Goal: Task Accomplishment & Management: Manage account settings

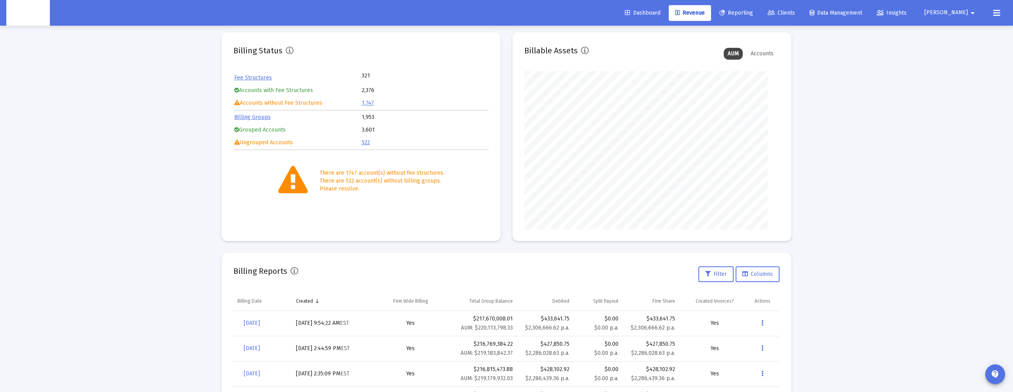
scroll to position [158, 255]
click at [753, 13] on span "Reporting" at bounding box center [736, 12] width 34 height 7
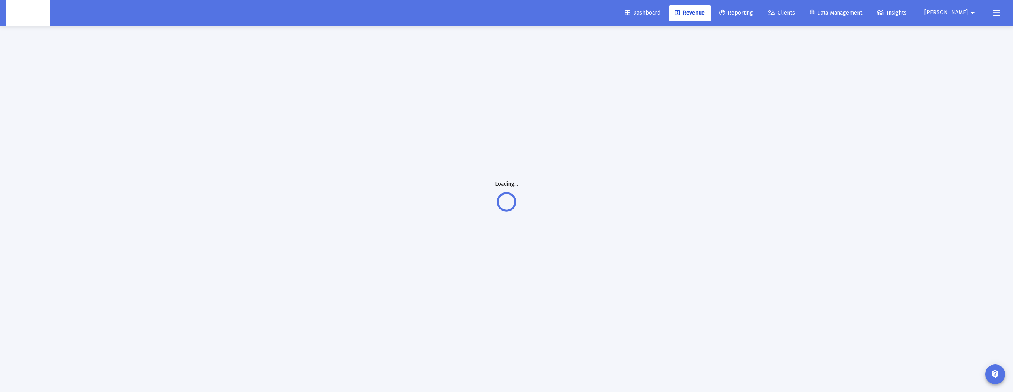
scroll to position [42, 0]
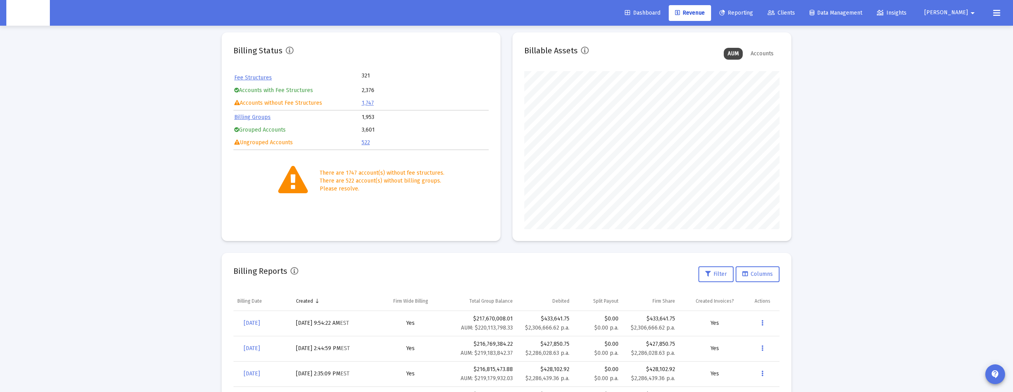
click at [753, 9] on span "Reporting" at bounding box center [736, 12] width 34 height 7
click at [704, 11] on span "Revenue" at bounding box center [690, 12] width 30 height 7
click at [748, 12] on link "Reporting" at bounding box center [736, 13] width 46 height 16
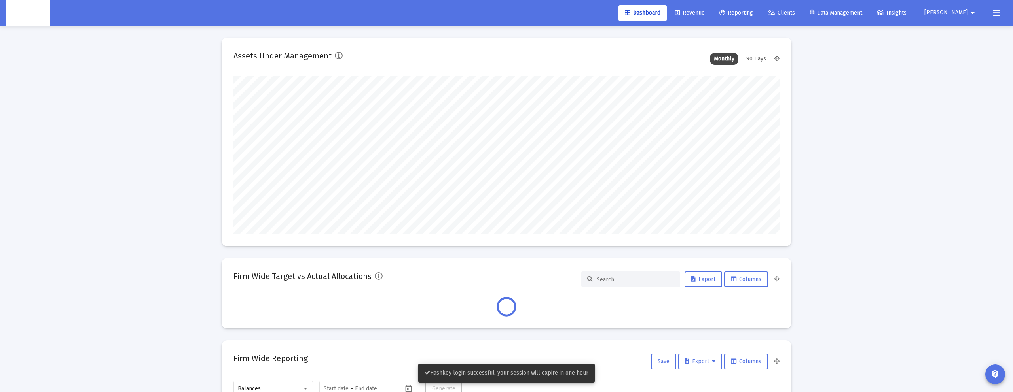
scroll to position [158, 294]
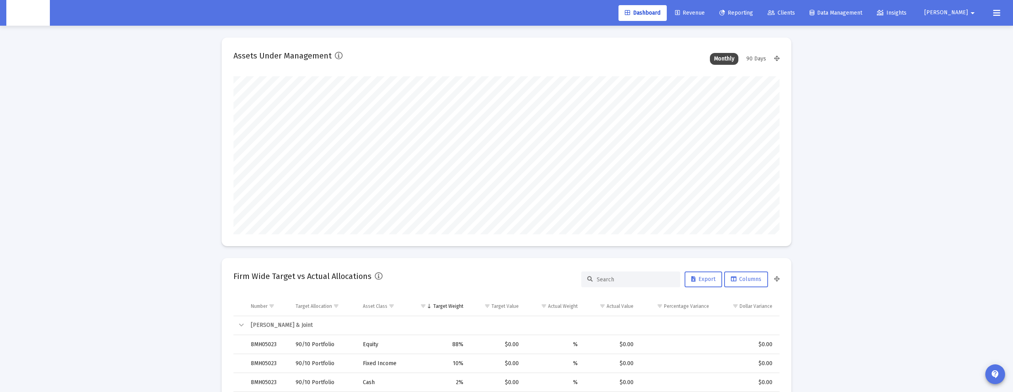
type input "2025-10-14"
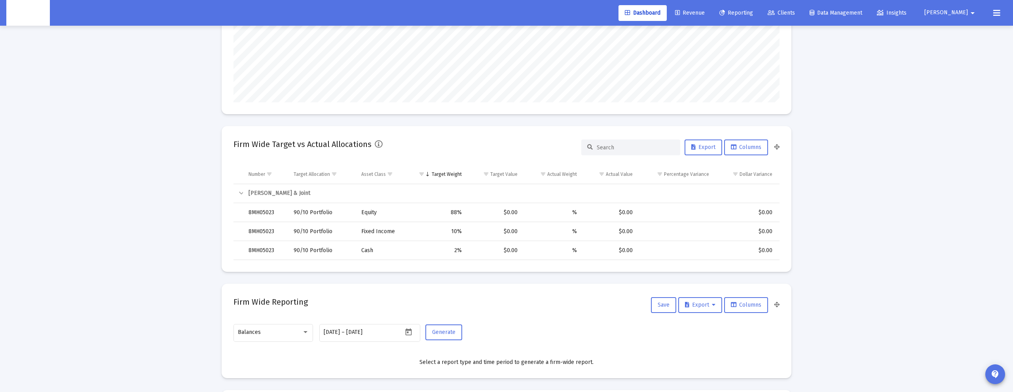
scroll to position [31, 0]
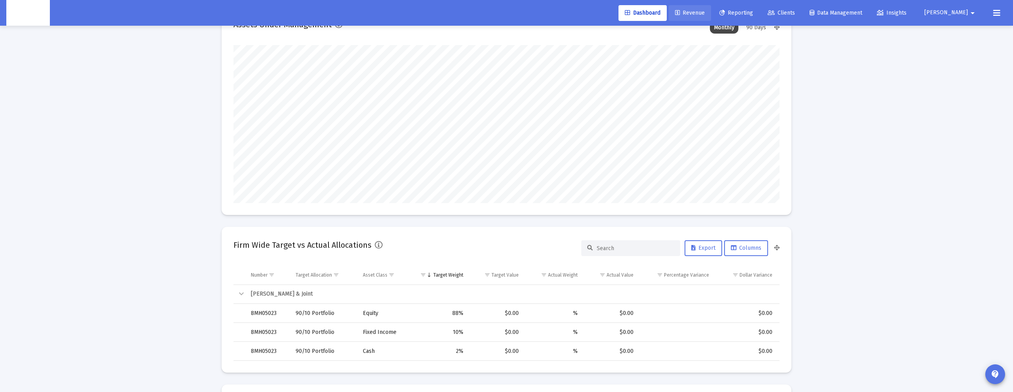
click at [704, 9] on span "Revenue" at bounding box center [690, 12] width 30 height 7
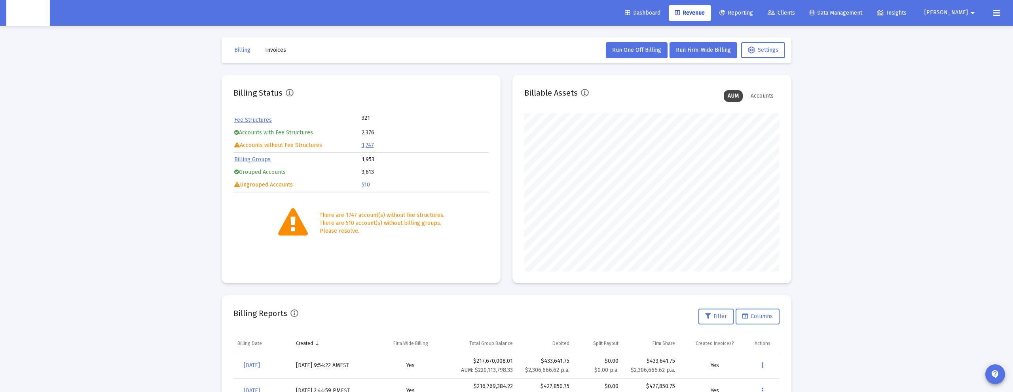
scroll to position [158, 255]
click at [759, 7] on link "Reporting" at bounding box center [736, 13] width 46 height 16
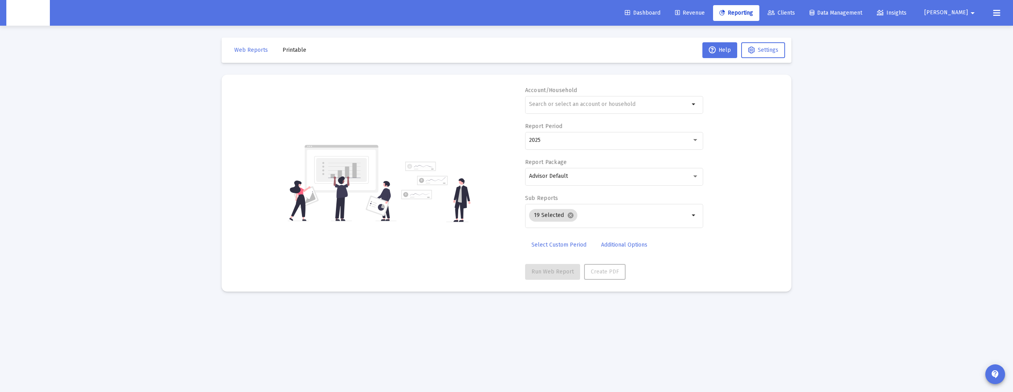
click at [704, 12] on span "Revenue" at bounding box center [690, 12] width 30 height 7
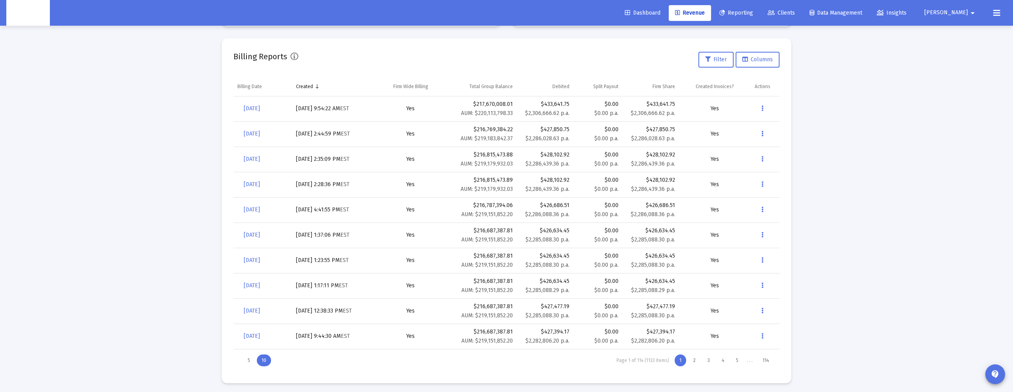
scroll to position [260, 0]
click at [694, 357] on div "2" at bounding box center [694, 358] width 12 height 12
click at [707, 357] on div "3" at bounding box center [709, 358] width 12 height 12
click at [697, 358] on div "2" at bounding box center [694, 358] width 12 height 12
click at [260, 132] on span "[DATE]" at bounding box center [252, 130] width 16 height 7
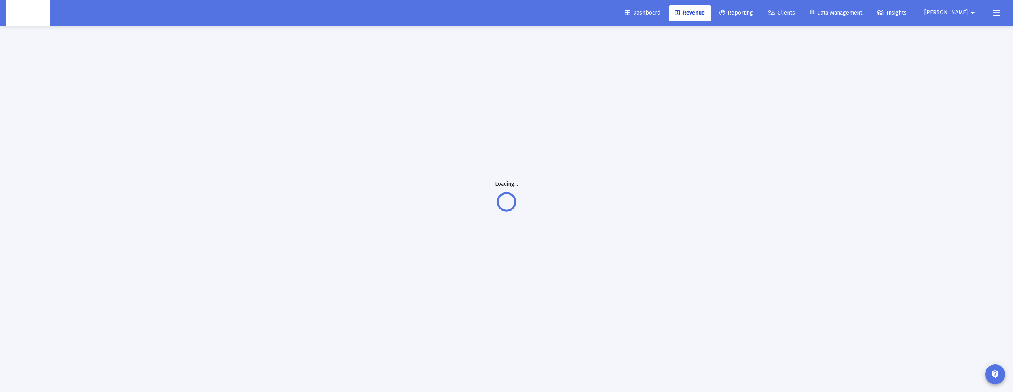
scroll to position [26, 0]
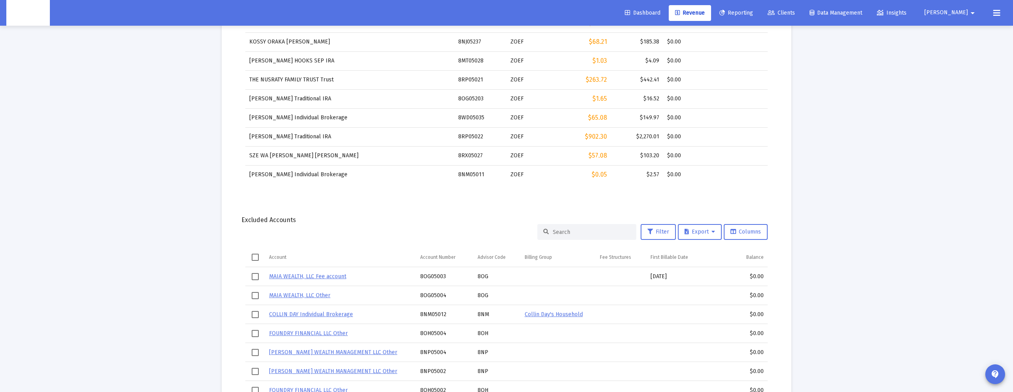
scroll to position [101, 0]
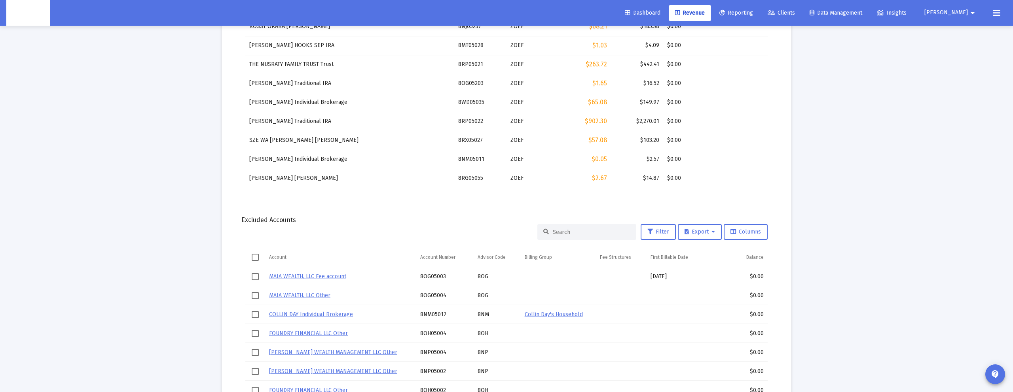
click at [585, 234] on input at bounding box center [592, 232] width 78 height 7
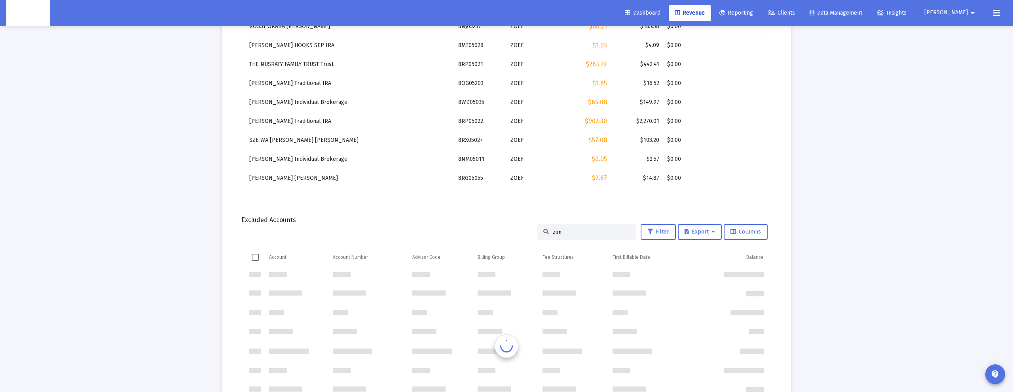
scroll to position [0, 0]
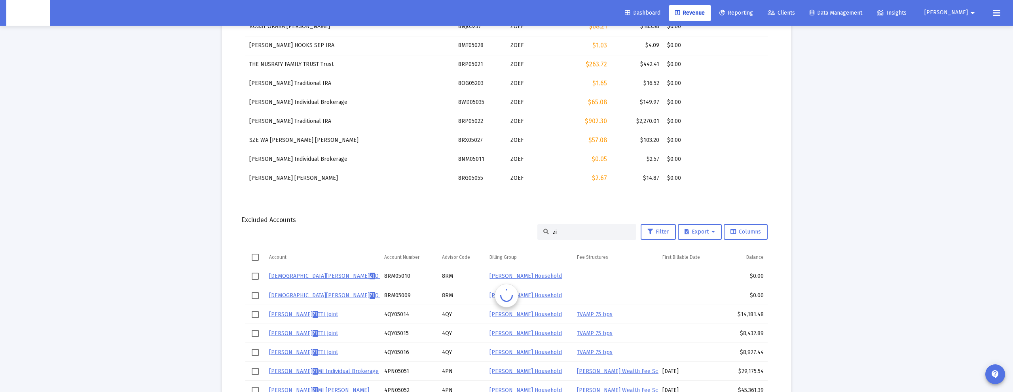
type input "z"
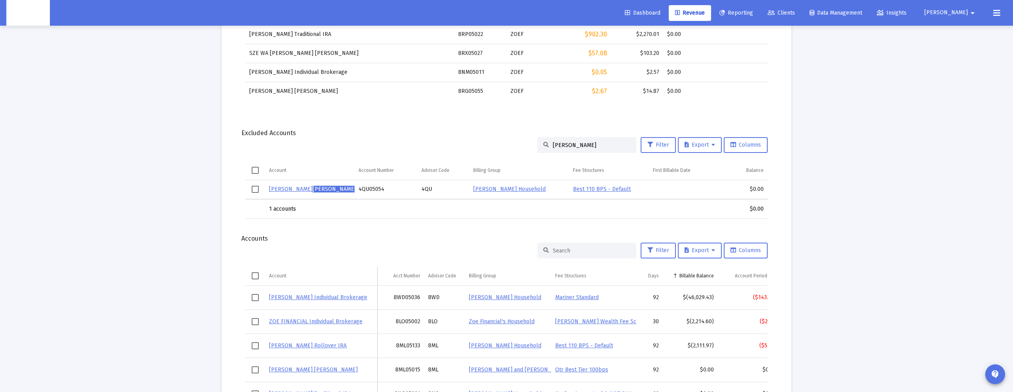
scroll to position [672, 0]
type input "[PERSON_NAME]"
click at [572, 255] on input at bounding box center [592, 253] width 78 height 7
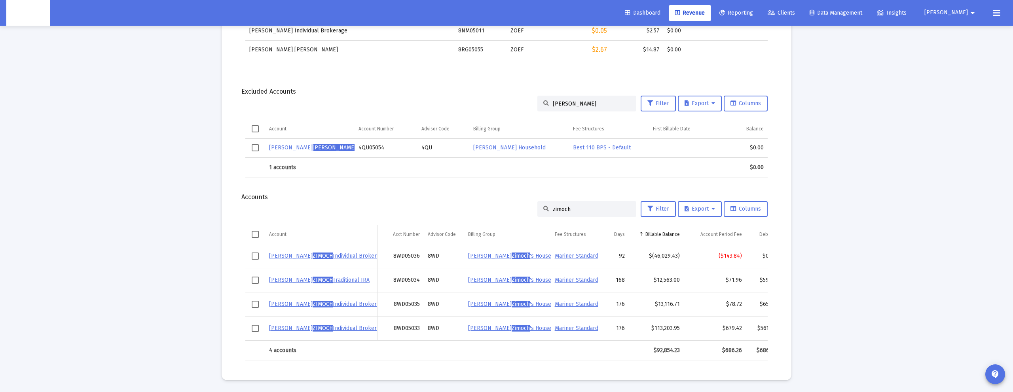
scroll to position [715, 0]
type input "zimoch"
click at [666, 261] on td "$(46,029.43)" at bounding box center [656, 256] width 55 height 24
drag, startPoint x: 682, startPoint y: 257, endPoint x: 649, endPoint y: 257, distance: 33.6
click at [649, 257] on td "$(46,029.43)" at bounding box center [656, 256] width 55 height 24
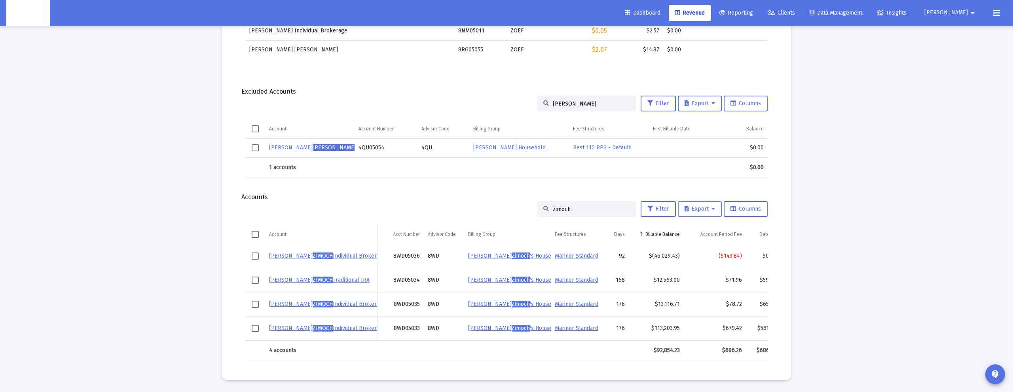
copy div "$(46,029.43)"
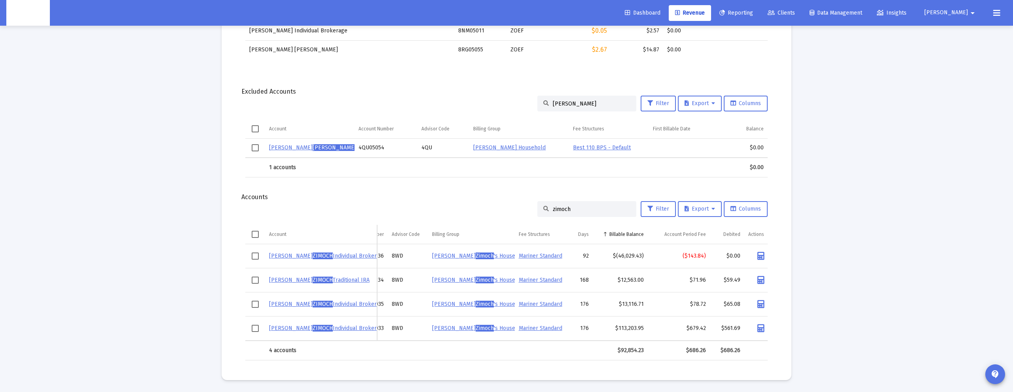
scroll to position [0, 44]
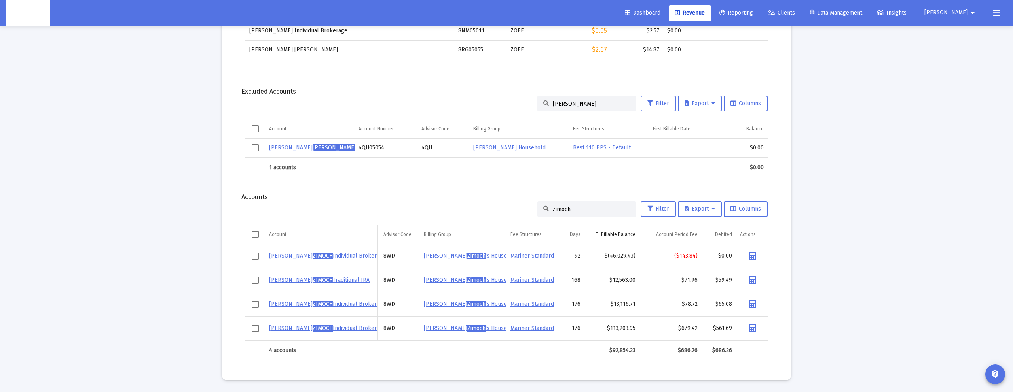
drag, startPoint x: 700, startPoint y: 256, endPoint x: 672, endPoint y: 256, distance: 27.7
click at [672, 256] on td "($143.84)" at bounding box center [670, 256] width 62 height 24
copy div "($143.84)"
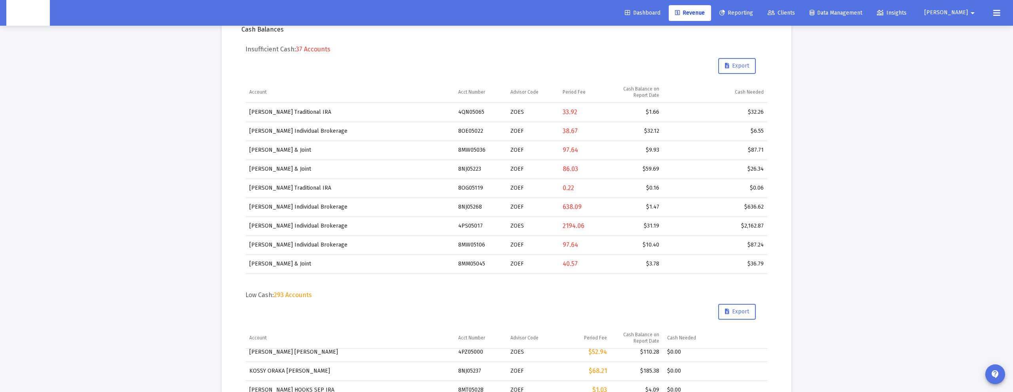
scroll to position [0, 0]
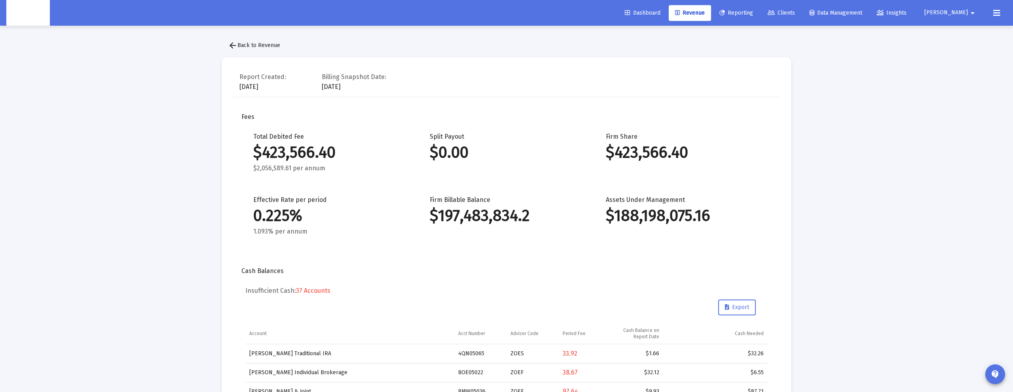
click at [250, 44] on span "arrow_back Back to Revenue" at bounding box center [254, 45] width 52 height 7
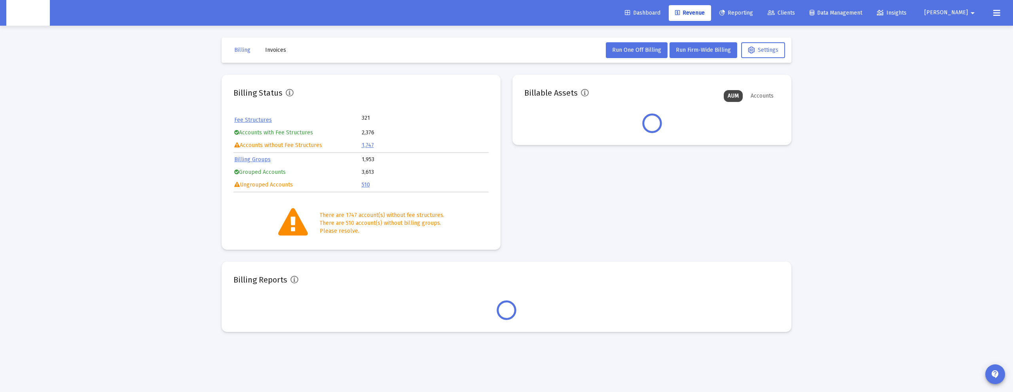
click at [275, 51] on span "Invoices" at bounding box center [275, 50] width 21 height 7
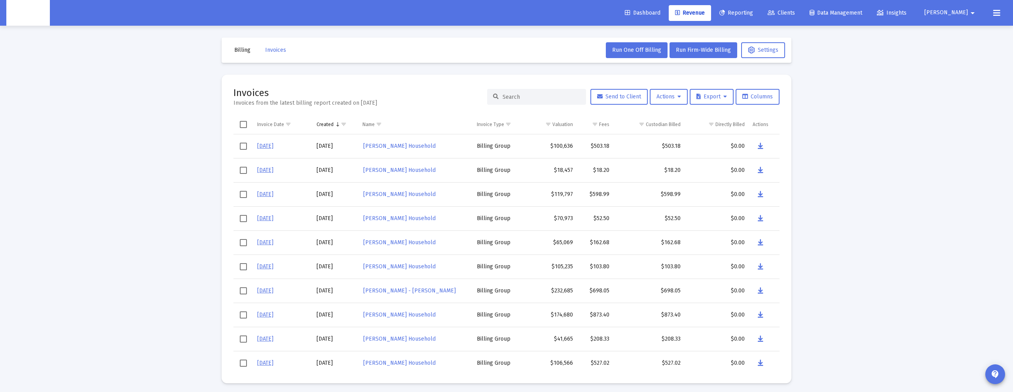
click at [549, 100] on div at bounding box center [536, 97] width 99 height 16
click at [530, 98] on input at bounding box center [541, 97] width 78 height 7
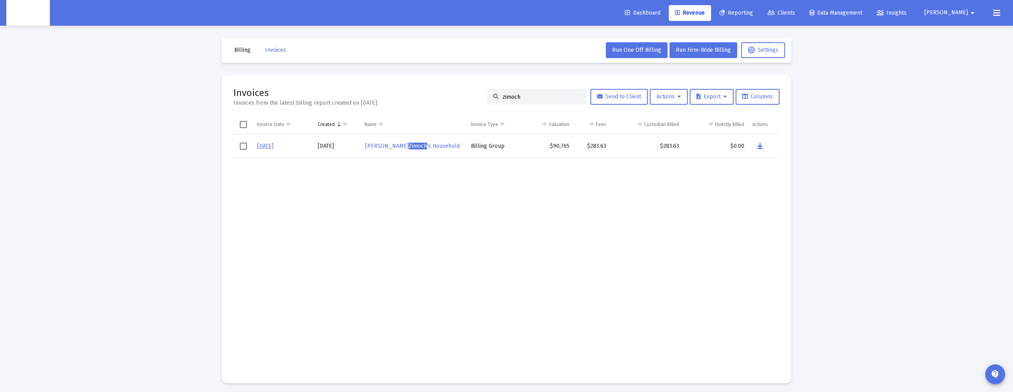
type input "zimoch"
click at [271, 148] on link "9/30/25" at bounding box center [265, 146] width 16 height 7
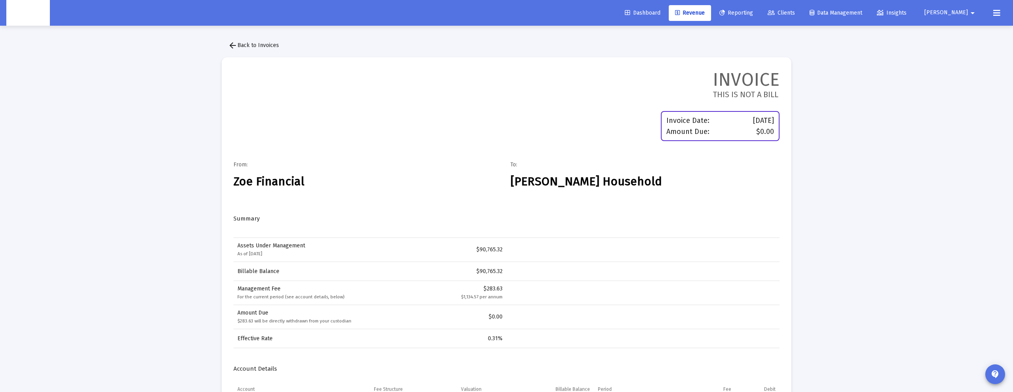
click at [236, 48] on mat-icon "arrow_back" at bounding box center [232, 45] width 9 height 9
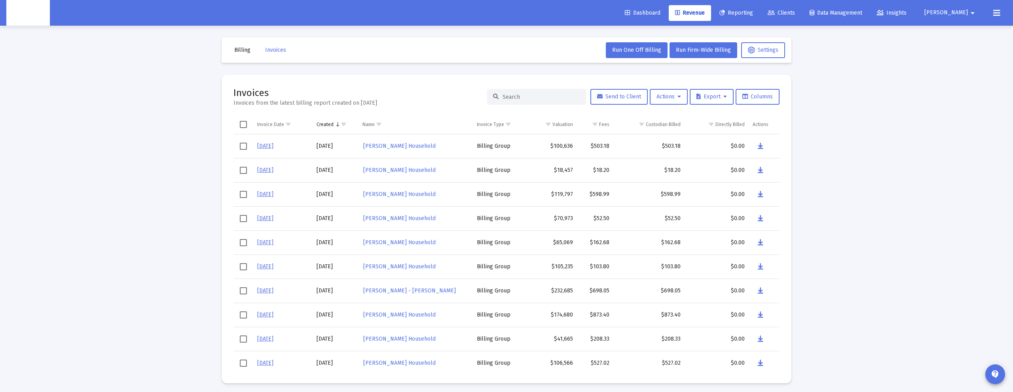
click at [501, 105] on div "Invoices Invoices from the latest billing report created on Oct 10, 2025 Send t…" at bounding box center [506, 97] width 546 height 21
click at [502, 100] on input at bounding box center [541, 97] width 78 height 7
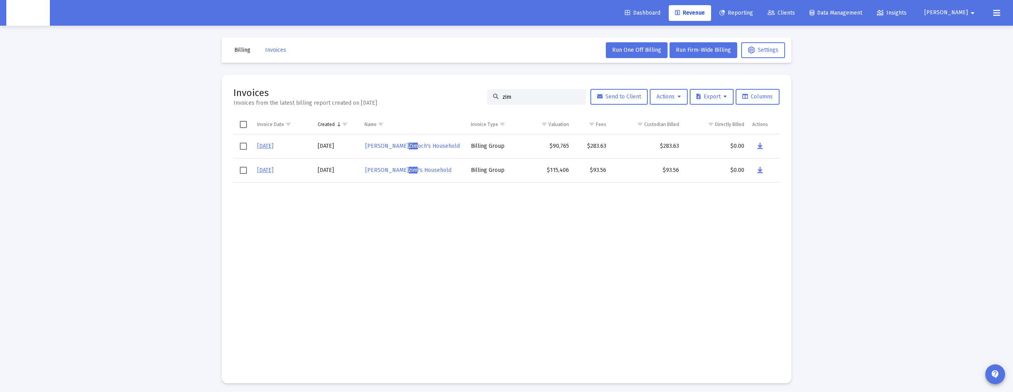
type input "zim"
click at [237, 49] on span "Billing" at bounding box center [242, 50] width 16 height 7
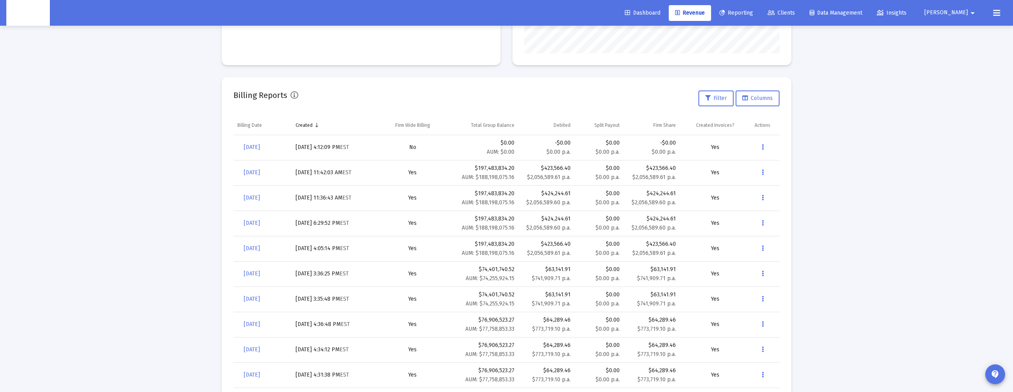
scroll to position [260, 0]
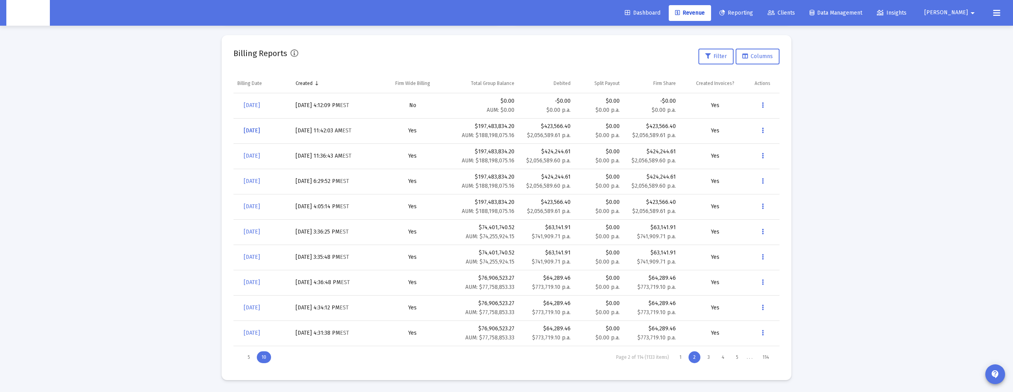
click at [260, 131] on span "[DATE]" at bounding box center [252, 130] width 16 height 7
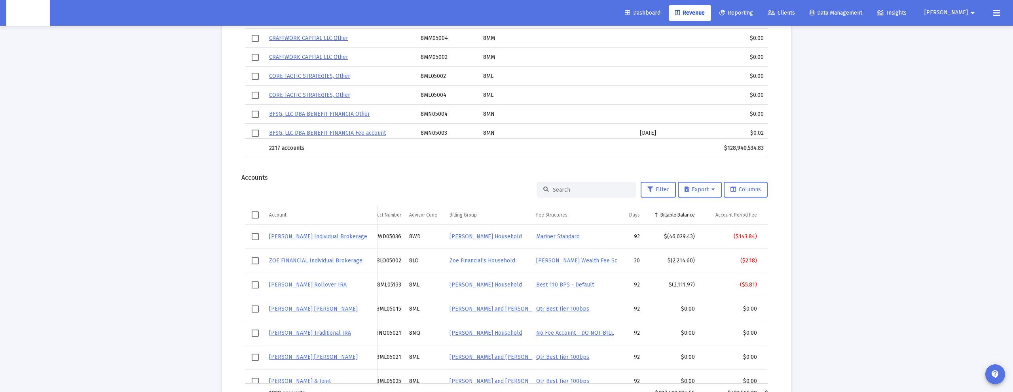
drag, startPoint x: 581, startPoint y: 236, endPoint x: 534, endPoint y: 236, distance: 47.1
click at [534, 236] on td "Mariner Standard" at bounding box center [574, 237] width 85 height 24
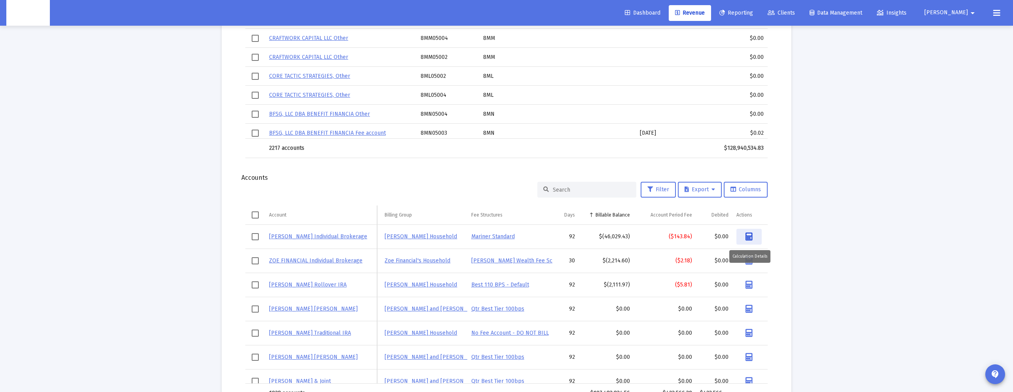
click at [750, 235] on icon "Data grid" at bounding box center [748, 237] width 7 height 8
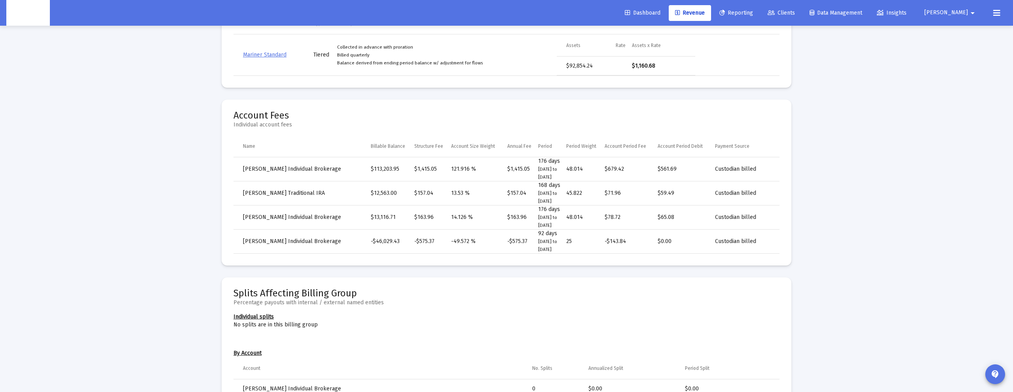
click at [612, 240] on td "-$143.84" at bounding box center [630, 242] width 53 height 24
copy td "-$143.84"
drag, startPoint x: 559, startPoint y: 246, endPoint x: 538, endPoint y: 234, distance: 24.5
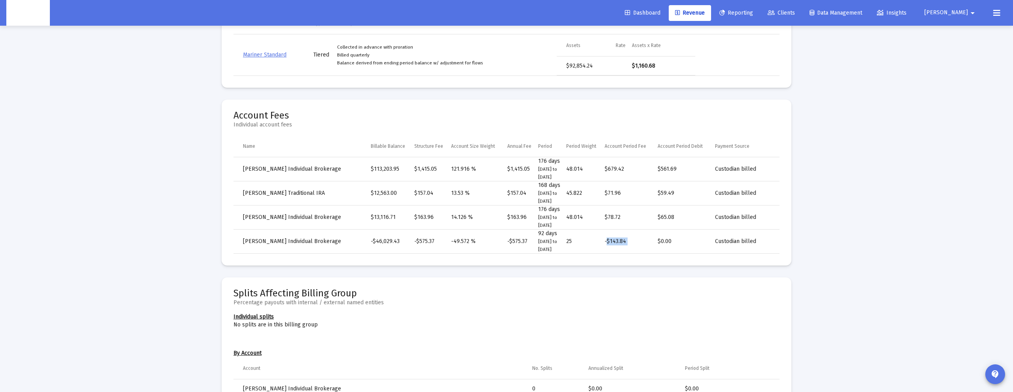
click at [538, 234] on td "92 days 7/1/2025 to 9/30/2025" at bounding box center [552, 242] width 28 height 24
copy span "92 days 7/1/2025 to 9/30/2025"
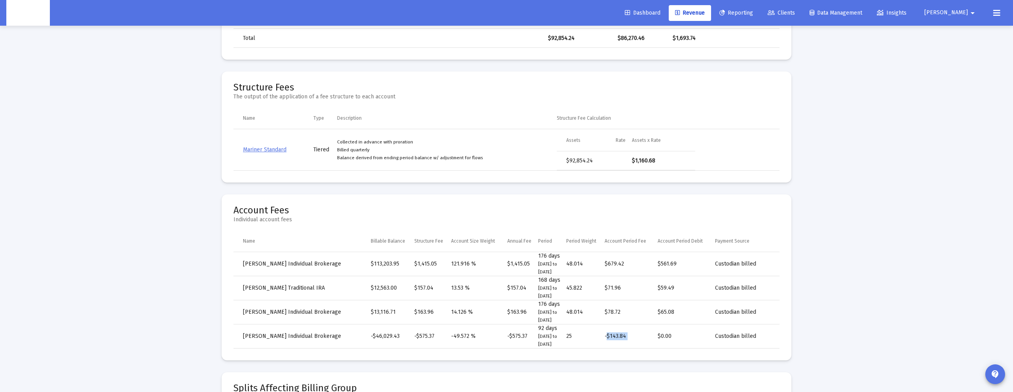
scroll to position [309, 0]
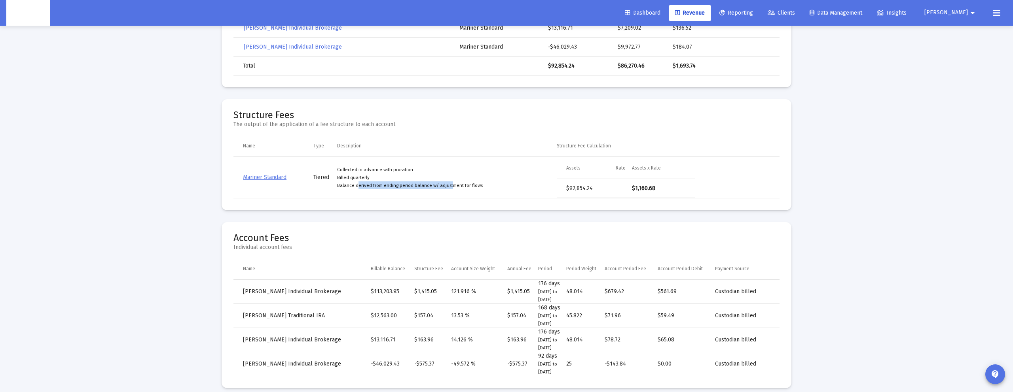
drag, startPoint x: 356, startPoint y: 187, endPoint x: 448, endPoint y: 187, distance: 92.6
click at [449, 187] on small "Balance derived from ending period balance w/ adjustment for flows" at bounding box center [410, 186] width 146 height 6
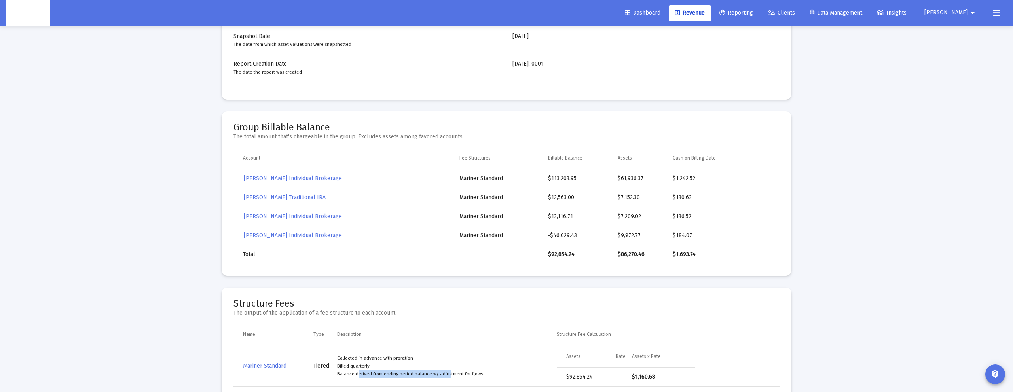
scroll to position [85, 0]
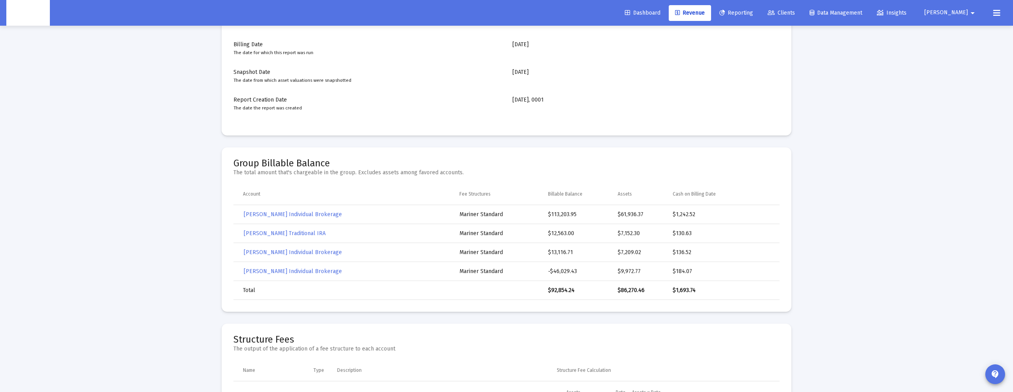
drag, startPoint x: 625, startPoint y: 270, endPoint x: 650, endPoint y: 270, distance: 25.3
click at [650, 270] on td "$9,972.77" at bounding box center [644, 271] width 55 height 19
copy td "$9,972.77"
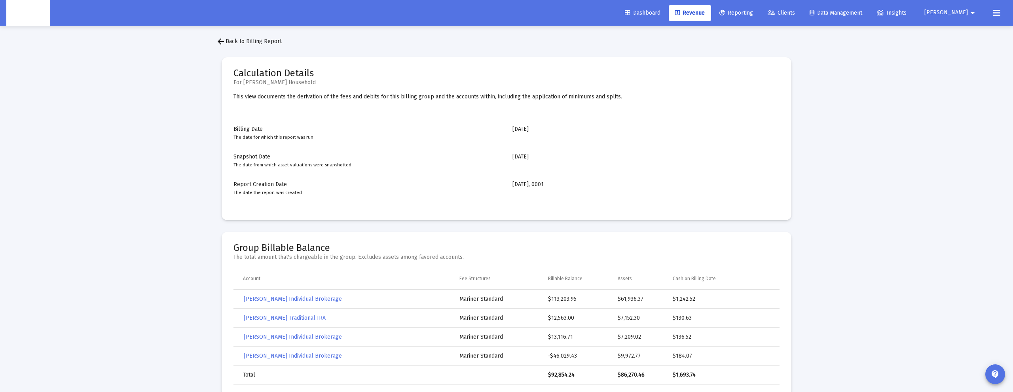
click at [234, 44] on span "arrow_back Back to Billing Report" at bounding box center [249, 41] width 66 height 7
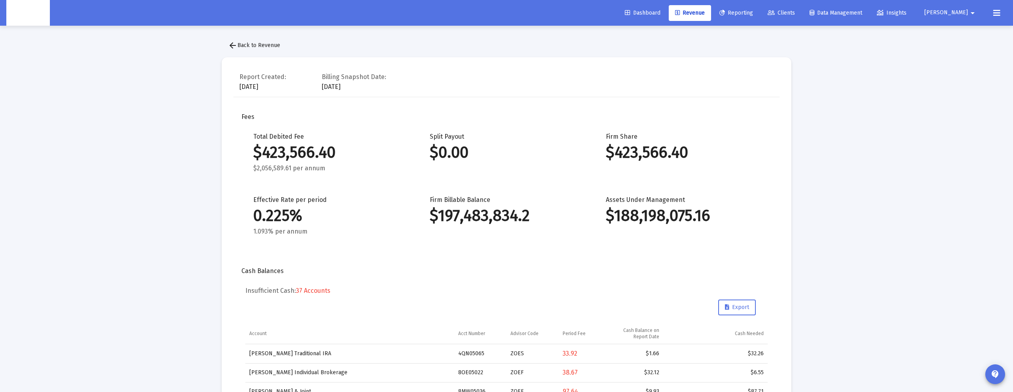
click at [247, 49] on button "arrow_back Back to Revenue" at bounding box center [254, 46] width 65 height 16
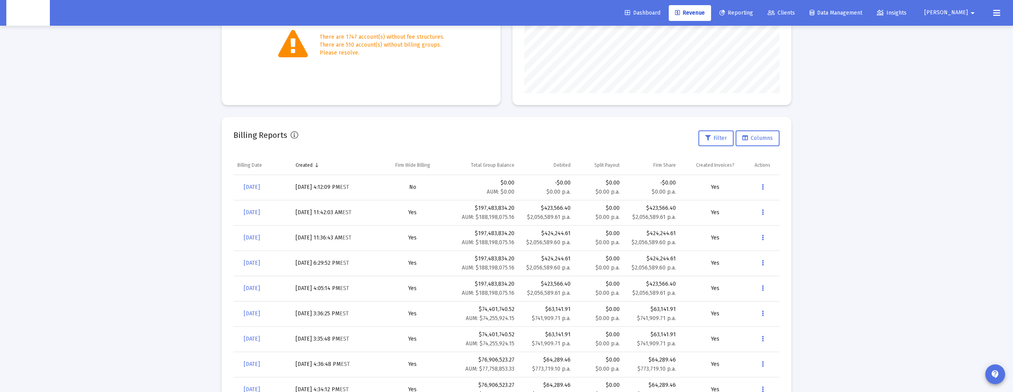
scroll to position [179, 0]
click at [260, 209] on span "[DATE]" at bounding box center [252, 212] width 16 height 7
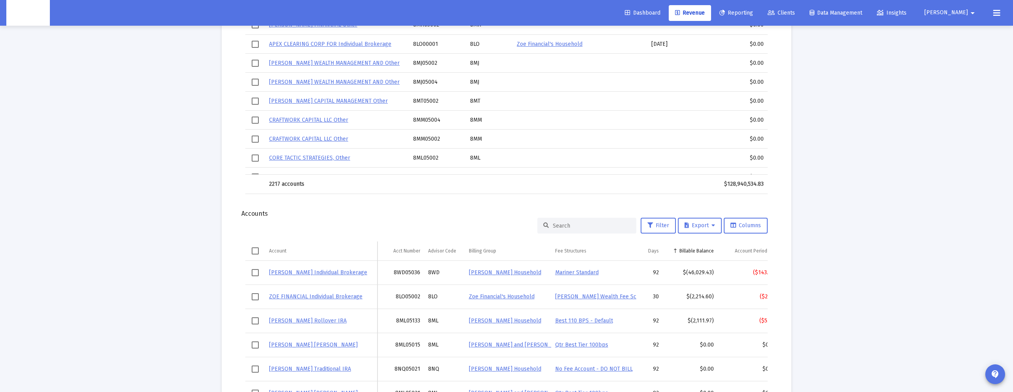
scroll to position [917, 0]
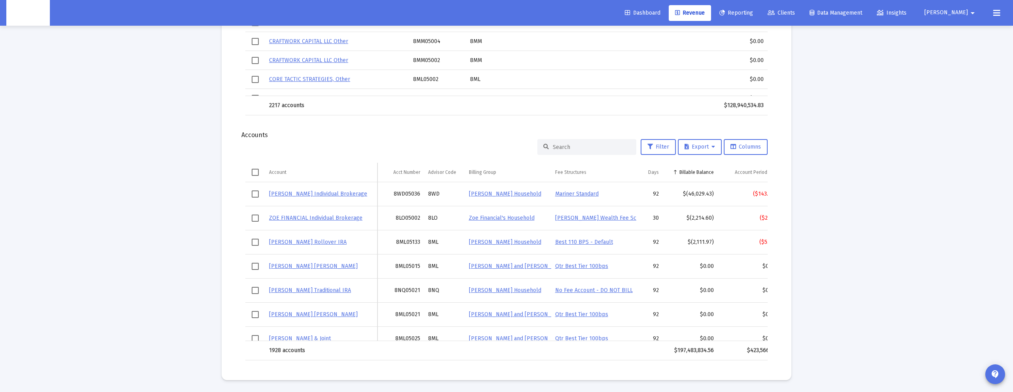
click at [581, 157] on div "Filter Export Columns Account Account Acct Number Advisor Code Billing Group Fe…" at bounding box center [506, 250] width 546 height 222
click at [573, 150] on input at bounding box center [592, 147] width 78 height 7
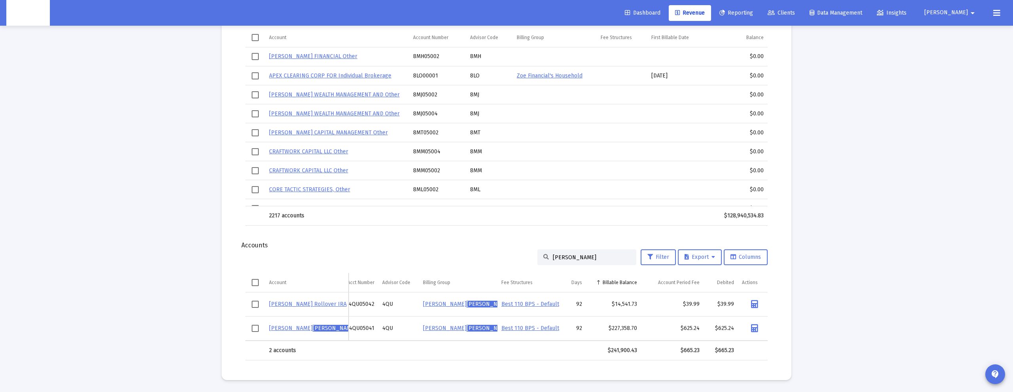
scroll to position [0, 23]
type input "[PERSON_NAME]"
click at [750, 326] on icon "Data grid" at bounding box center [748, 329] width 7 height 8
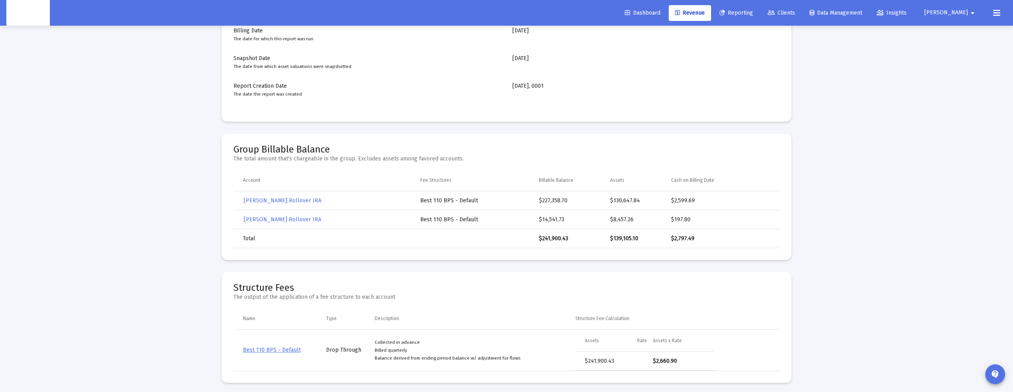
scroll to position [97, 0]
click at [539, 201] on td "$227,358.70" at bounding box center [574, 202] width 71 height 19
drag, startPoint x: 539, startPoint y: 201, endPoint x: 574, endPoint y: 201, distance: 35.6
click at [574, 201] on td "$227,358.70" at bounding box center [574, 202] width 71 height 19
click at [544, 200] on td "$227,358.70" at bounding box center [574, 202] width 71 height 19
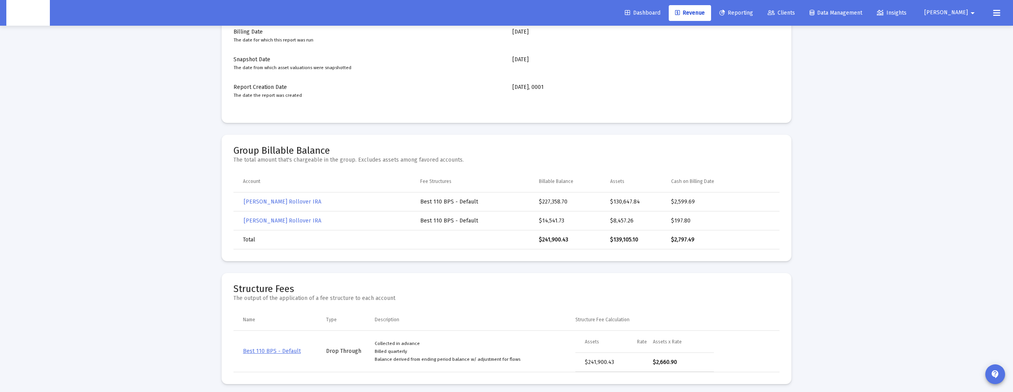
click at [539, 200] on td "$227,358.70" at bounding box center [574, 202] width 71 height 19
drag, startPoint x: 536, startPoint y: 200, endPoint x: 584, endPoint y: 200, distance: 48.3
click at [584, 200] on td "$227,358.70" at bounding box center [574, 202] width 71 height 19
copy td "$227,358.70"
drag, startPoint x: 608, startPoint y: 201, endPoint x: 647, endPoint y: 201, distance: 39.2
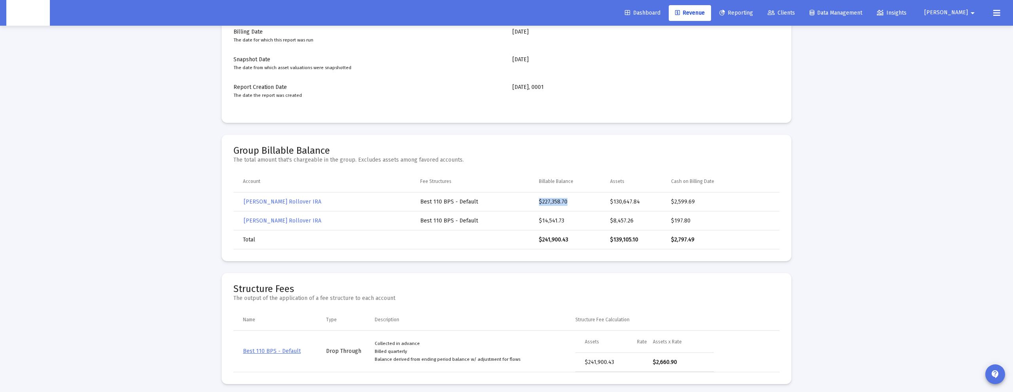
click at [647, 201] on tr "ANTHONY SNOOK Rollover IRA Best 110 BPS - Default $227,358.70 $130,647.84 $2,59…" at bounding box center [506, 202] width 546 height 19
copy tr "$130,647.84"
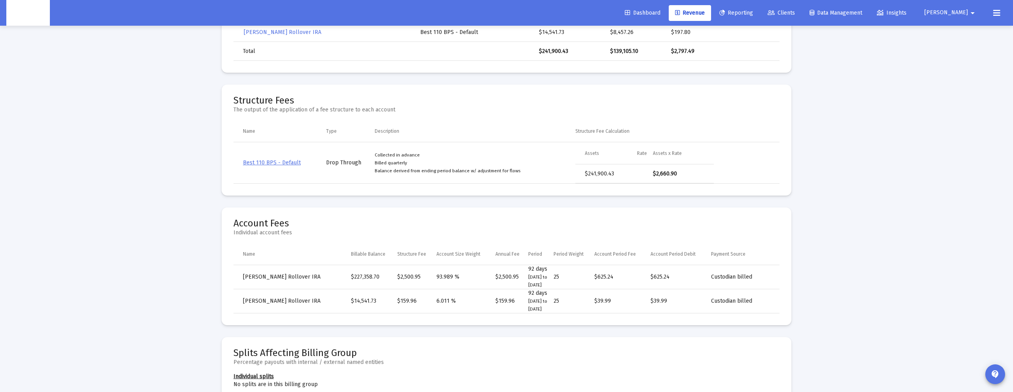
scroll to position [303, 0]
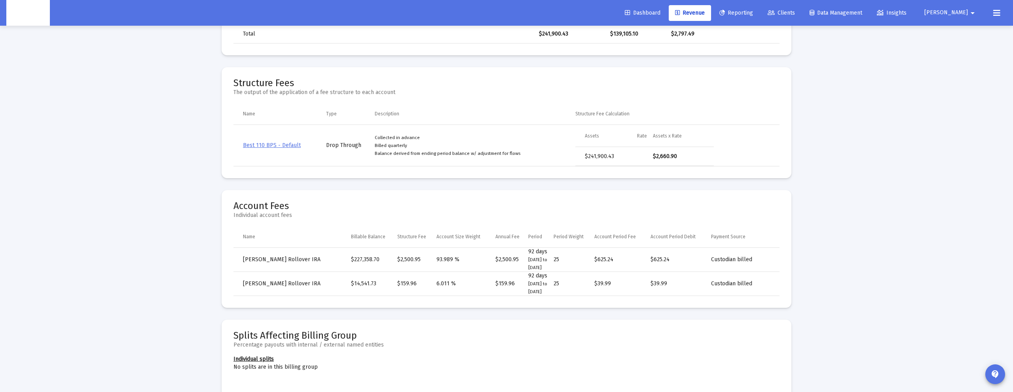
drag, startPoint x: 345, startPoint y: 259, endPoint x: 627, endPoint y: 258, distance: 282.4
click at [627, 258] on tr "ANTHONY SNOOK Rollover IRA $227,358.70 $2,500.95 93.989 % $2,500.95 92 days 7/1…" at bounding box center [506, 260] width 546 height 24
click at [590, 259] on td "25" at bounding box center [573, 260] width 41 height 24
drag, startPoint x: 590, startPoint y: 259, endPoint x: 615, endPoint y: 259, distance: 25.3
click at [615, 259] on tr "ANTHONY SNOOK Rollover IRA $227,358.70 $2,500.95 93.989 % $2,500.95 92 days 7/1…" at bounding box center [506, 260] width 546 height 24
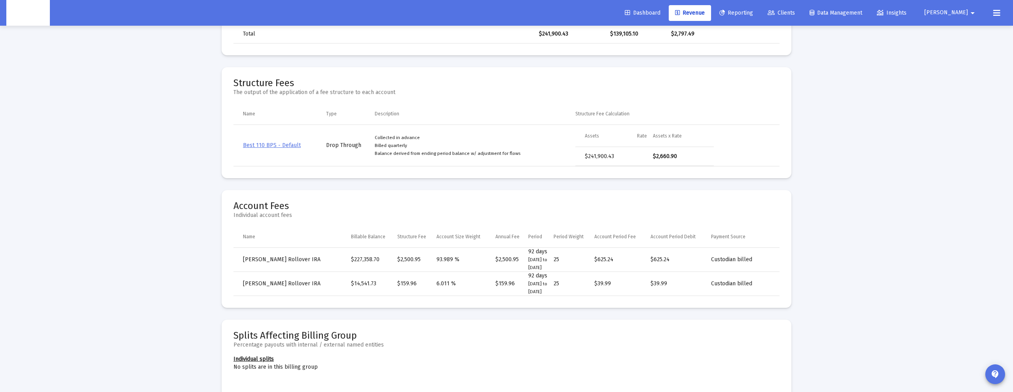
copy tr "$625.24"
drag, startPoint x: 522, startPoint y: 252, endPoint x: 544, endPoint y: 265, distance: 26.3
click at [544, 265] on tr "ANTHONY SNOOK Rollover IRA $227,358.70 $2,500.95 93.989 % $2,500.95 92 days 7/1…" at bounding box center [506, 260] width 546 height 24
click at [544, 265] on td "92 days 7/1/2025 to 9/30/2025" at bounding box center [541, 260] width 26 height 24
drag, startPoint x: 545, startPoint y: 267, endPoint x: 523, endPoint y: 249, distance: 28.2
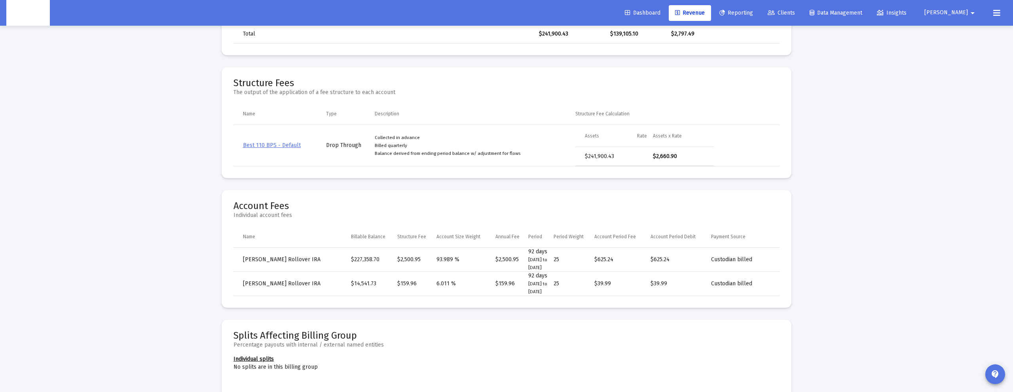
click at [528, 249] on td "92 days 7/1/2025 to 9/30/2025" at bounding box center [541, 260] width 26 height 24
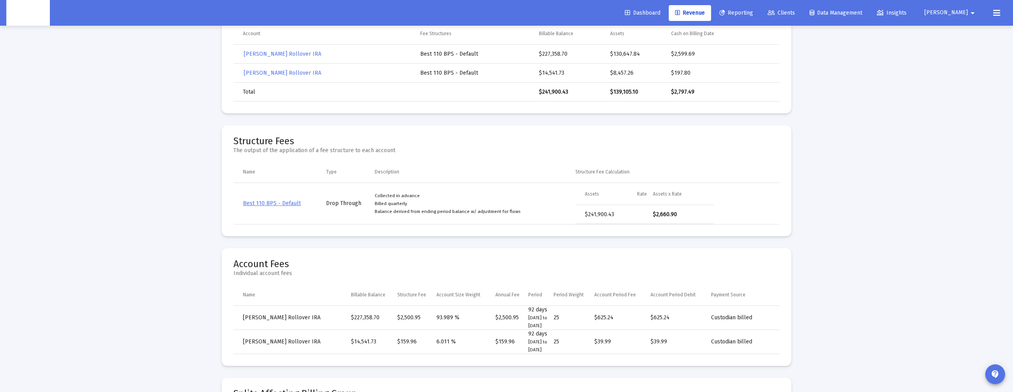
scroll to position [142, 0]
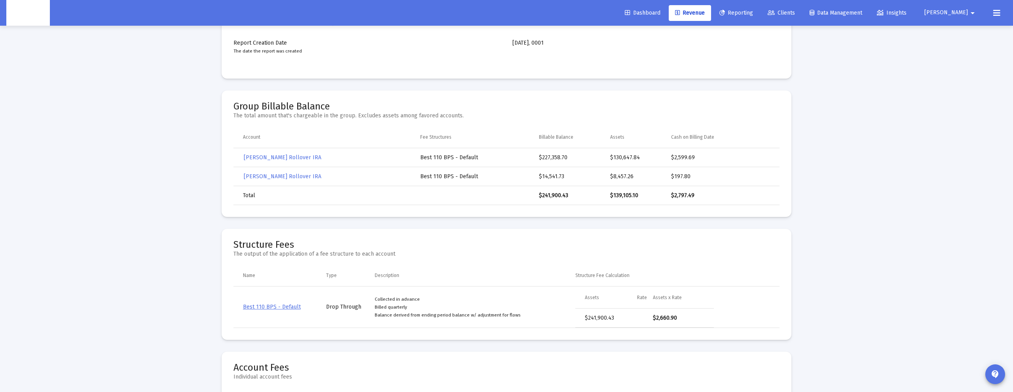
click at [753, 9] on span "Reporting" at bounding box center [736, 12] width 34 height 7
click at [704, 12] on span "Revenue" at bounding box center [690, 12] width 30 height 7
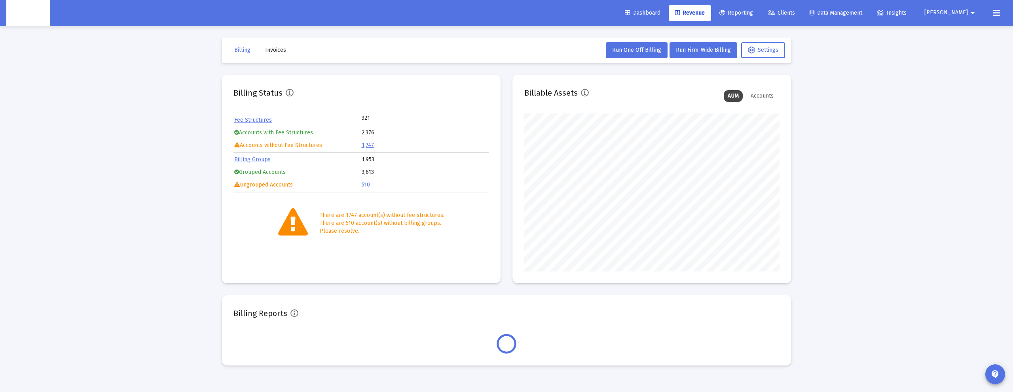
scroll to position [158, 255]
click at [725, 13] on icon at bounding box center [722, 13] width 6 height 6
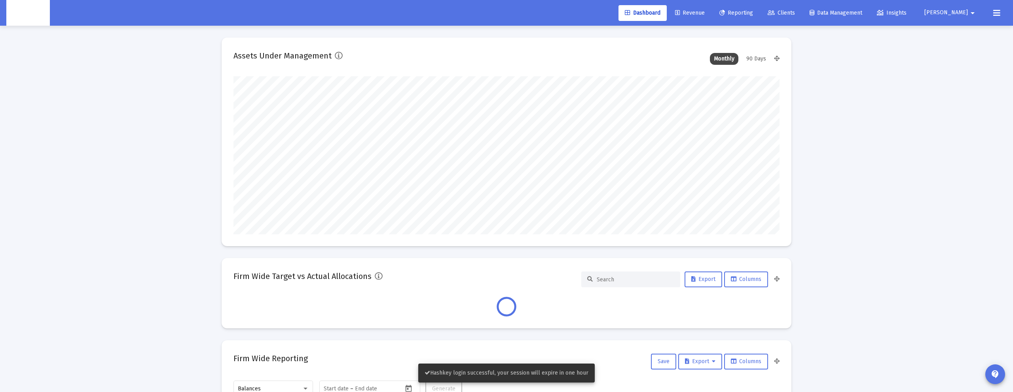
scroll to position [158, 294]
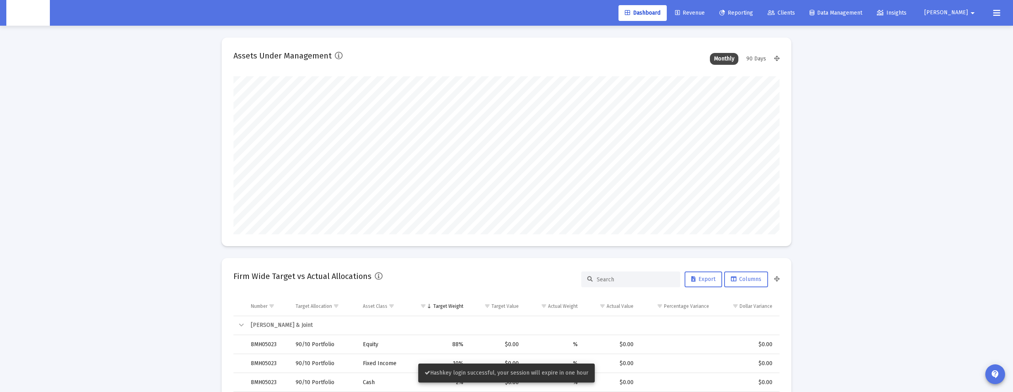
click at [753, 10] on span "Reporting" at bounding box center [736, 12] width 34 height 7
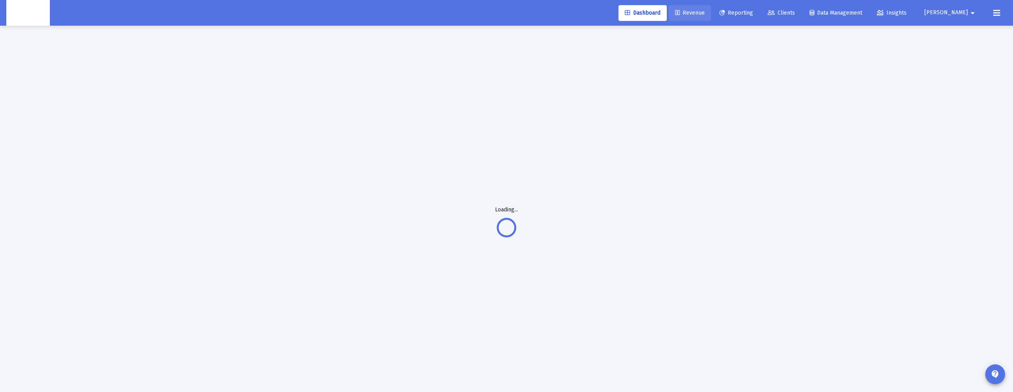
click at [711, 11] on link "Revenue" at bounding box center [689, 13] width 42 height 16
click at [704, 11] on span "Revenue" at bounding box center [690, 12] width 30 height 7
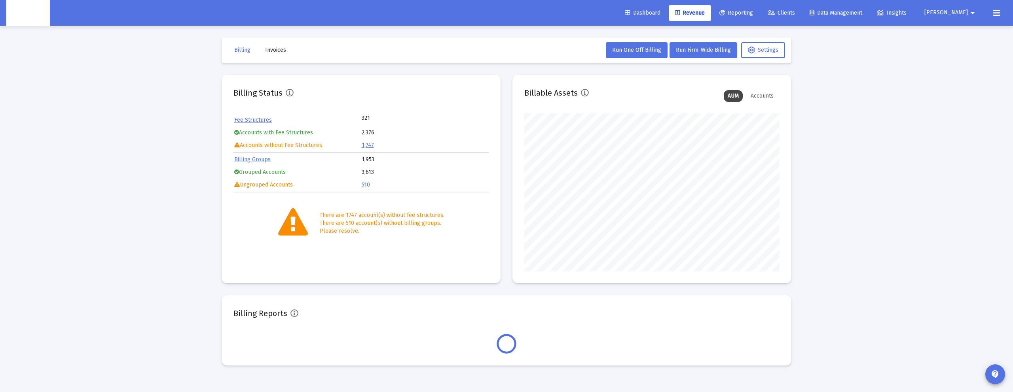
scroll to position [158, 255]
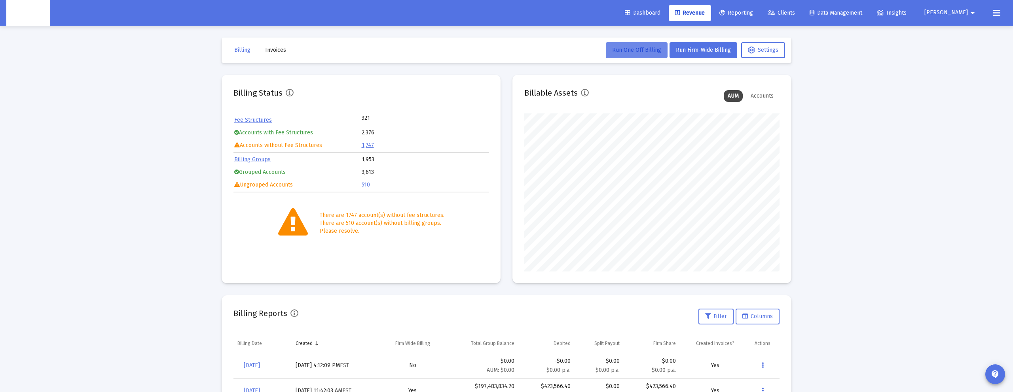
click at [641, 49] on span "Run One Off Billing" at bounding box center [636, 50] width 49 height 7
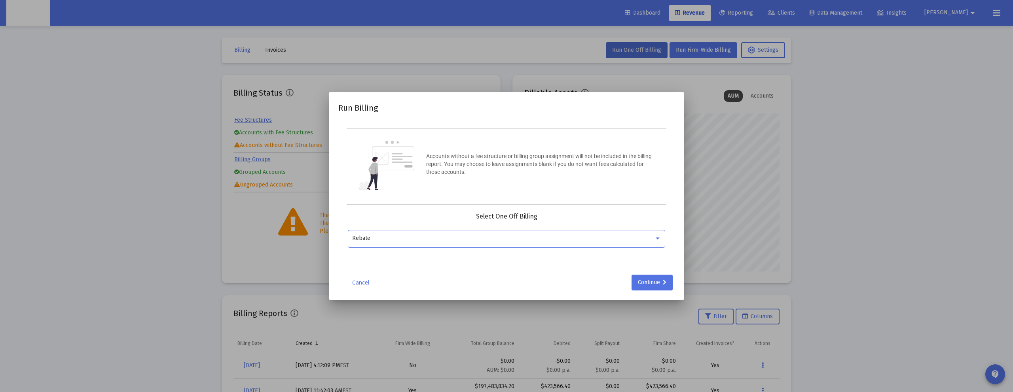
click at [424, 235] on div "Rebate" at bounding box center [503, 238] width 302 height 6
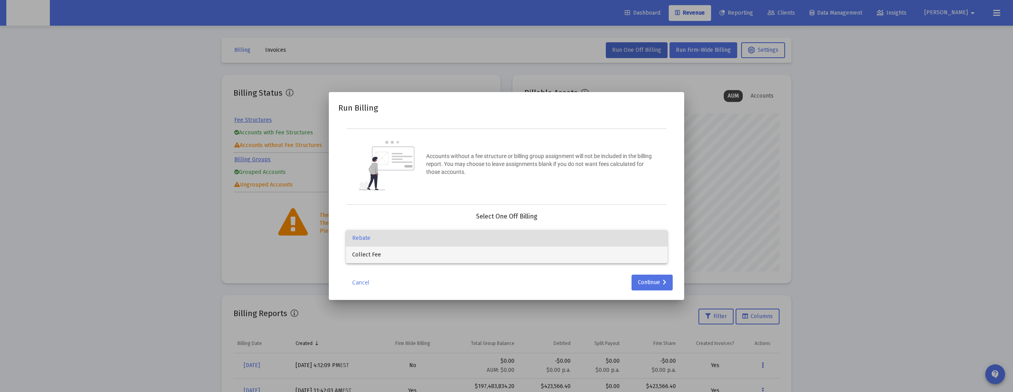
click at [424, 262] on span "Collect Fee" at bounding box center [506, 255] width 309 height 17
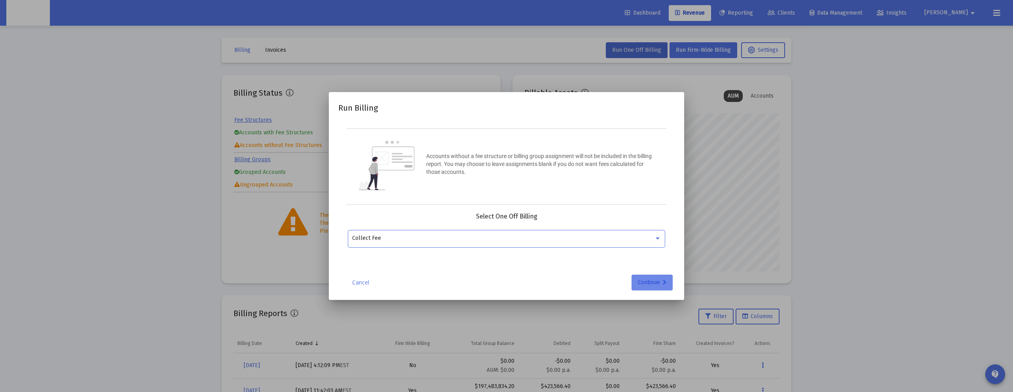
click at [640, 286] on div "Continue" at bounding box center [652, 283] width 28 height 16
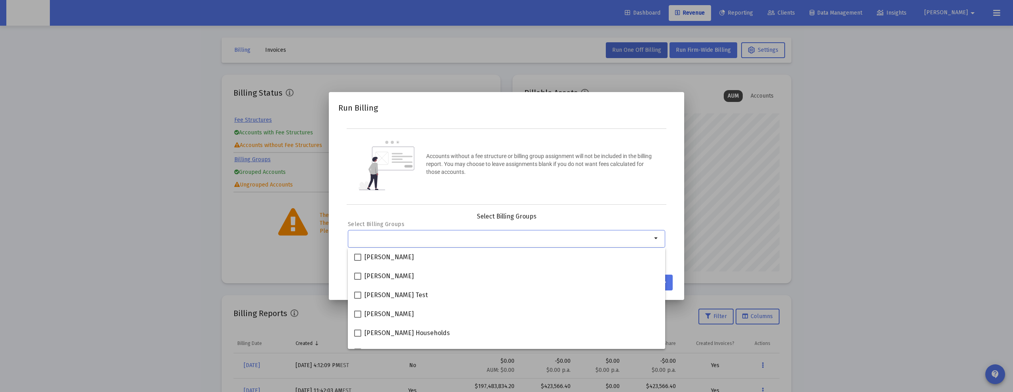
click at [458, 238] on input "Selection" at bounding box center [501, 238] width 299 height 6
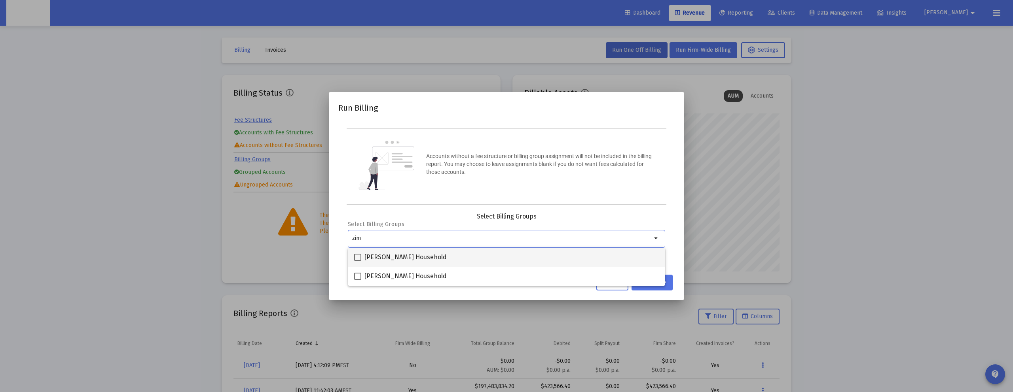
type input "zim"
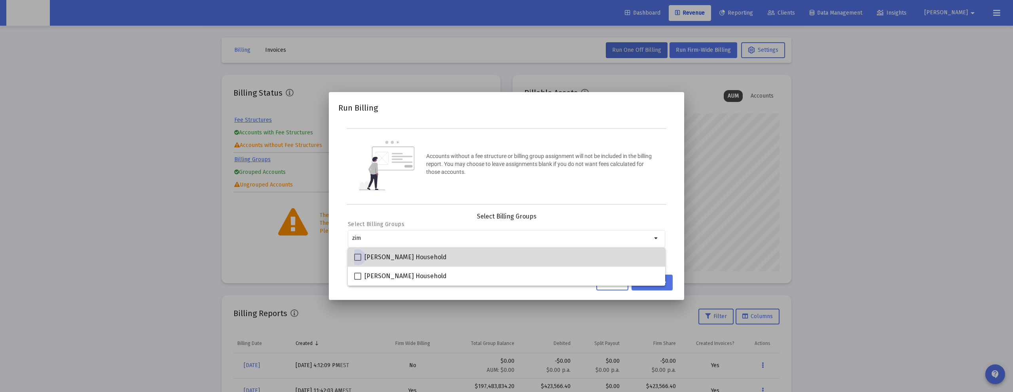
click at [428, 259] on span "[PERSON_NAME] Household" at bounding box center [405, 257] width 82 height 9
click at [358, 261] on input "[PERSON_NAME] Household" at bounding box center [357, 261] width 0 height 0
checkbox input "true"
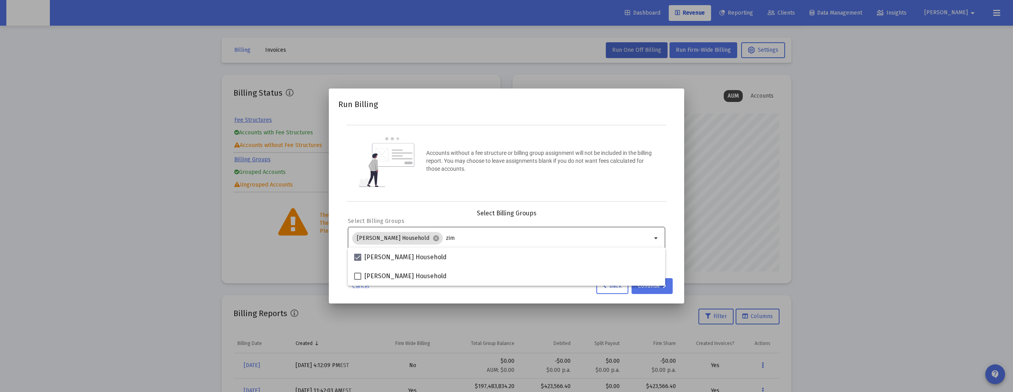
click at [454, 238] on input "zim" at bounding box center [549, 238] width 206 height 6
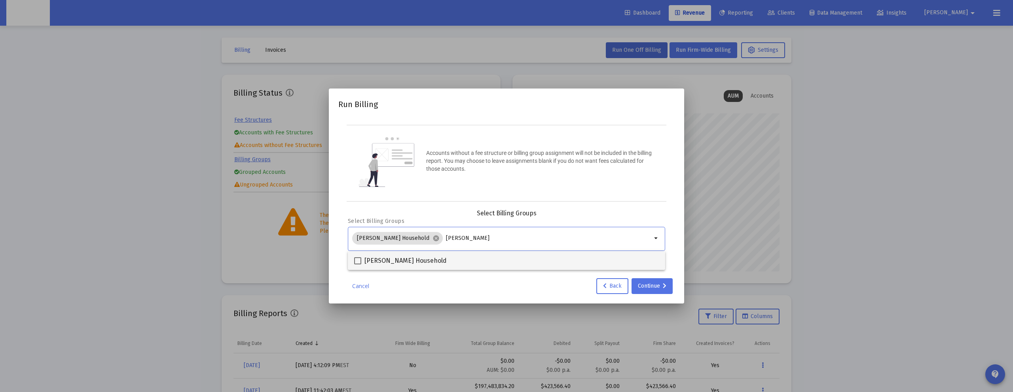
type input "[PERSON_NAME]"
click at [446, 252] on div "[PERSON_NAME] Household" at bounding box center [506, 260] width 305 height 19
checkbox input "true"
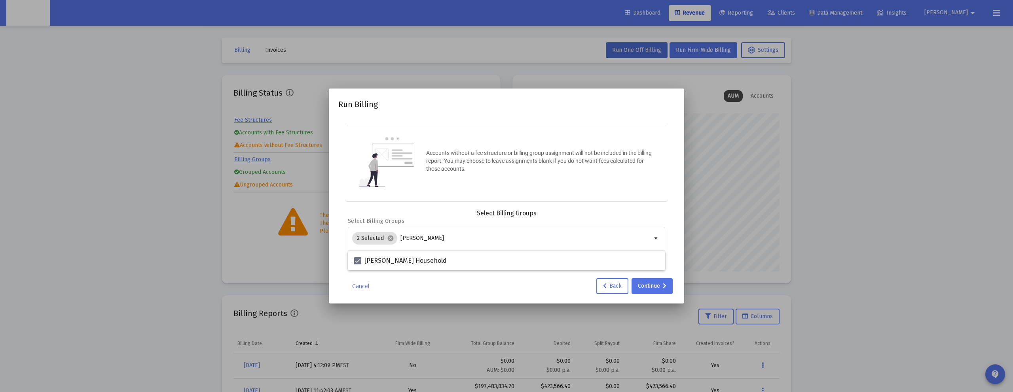
click at [588, 221] on div "Select Billing Groups Select Billing Groups 2 Selected cancel [PERSON_NAME] arr…" at bounding box center [506, 235] width 317 height 50
click at [644, 284] on div "Continue" at bounding box center [652, 286] width 28 height 16
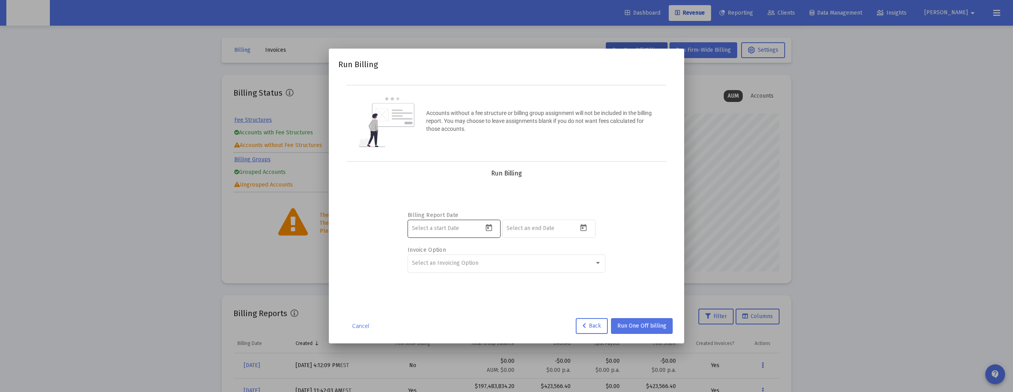
click at [465, 227] on input at bounding box center [447, 228] width 71 height 6
click at [488, 229] on icon "Open calendar" at bounding box center [489, 228] width 8 height 8
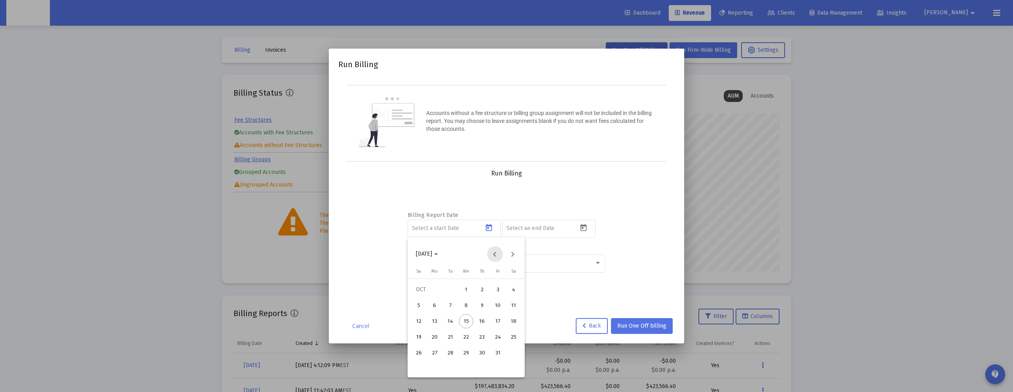
click at [496, 258] on button "Previous month" at bounding box center [495, 254] width 16 height 16
click at [513, 259] on button "Next month" at bounding box center [513, 254] width 16 height 16
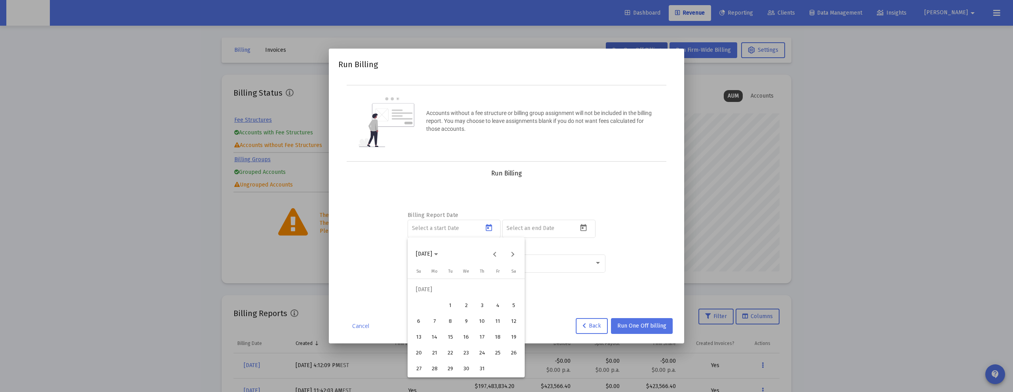
click at [452, 301] on div "1" at bounding box center [450, 306] width 14 height 14
type input "[DATE]"
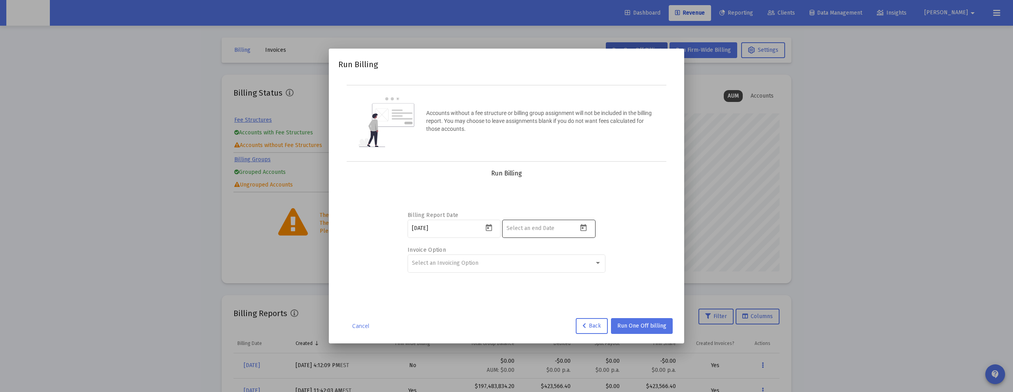
click at [589, 228] on mat-datepicker-toggle at bounding box center [584, 230] width 13 height 7
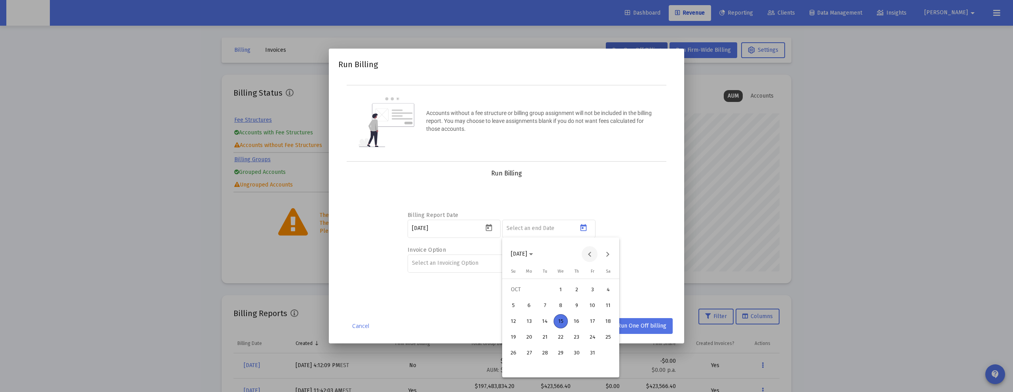
click at [589, 254] on button "Previous month" at bounding box center [589, 254] width 16 height 16
click at [543, 369] on div "30" at bounding box center [545, 369] width 14 height 14
type input "[DATE]"
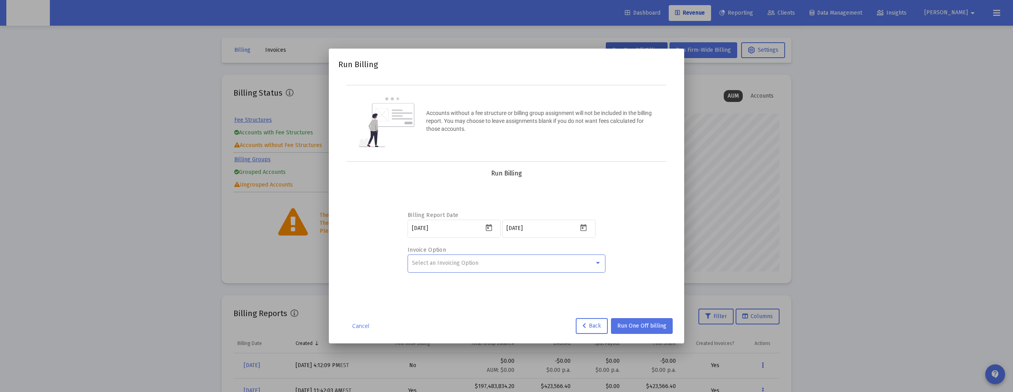
click at [557, 261] on div "Select an Invoicing Option" at bounding box center [503, 263] width 182 height 6
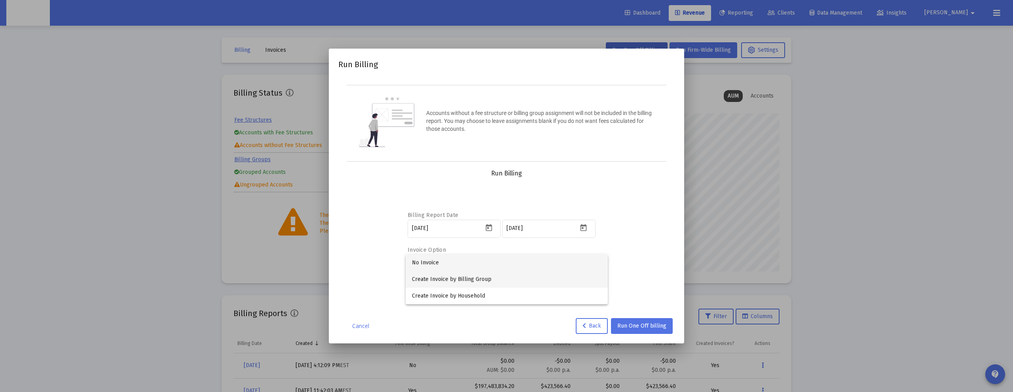
click at [513, 282] on span "Create Invoice by Billing Group" at bounding box center [506, 279] width 189 height 17
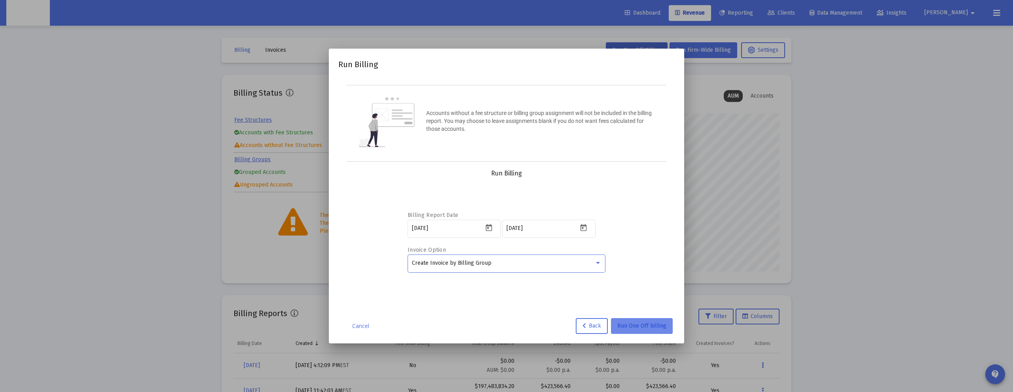
click at [636, 323] on span "Run One Off billing" at bounding box center [641, 326] width 49 height 7
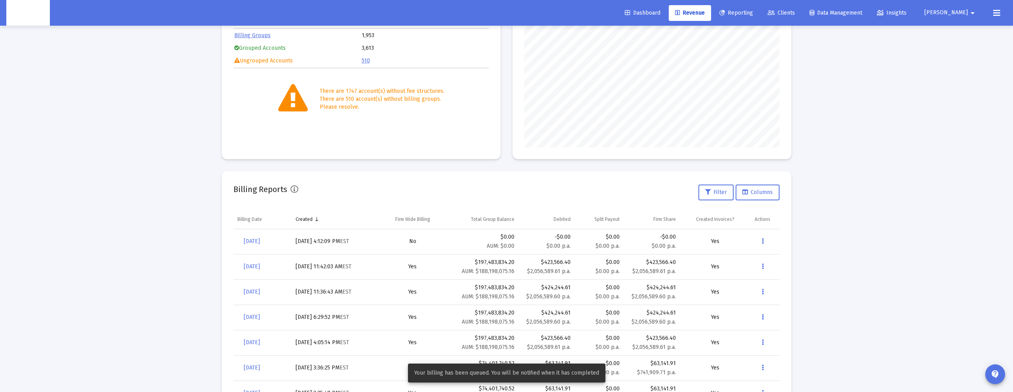
scroll to position [124, 0]
click at [997, 15] on icon at bounding box center [996, 12] width 7 height 9
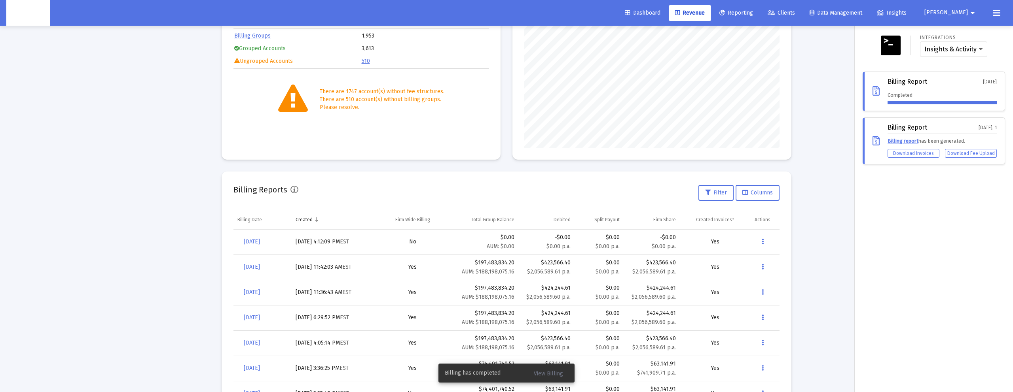
click at [341, 186] on div at bounding box center [506, 196] width 1013 height 392
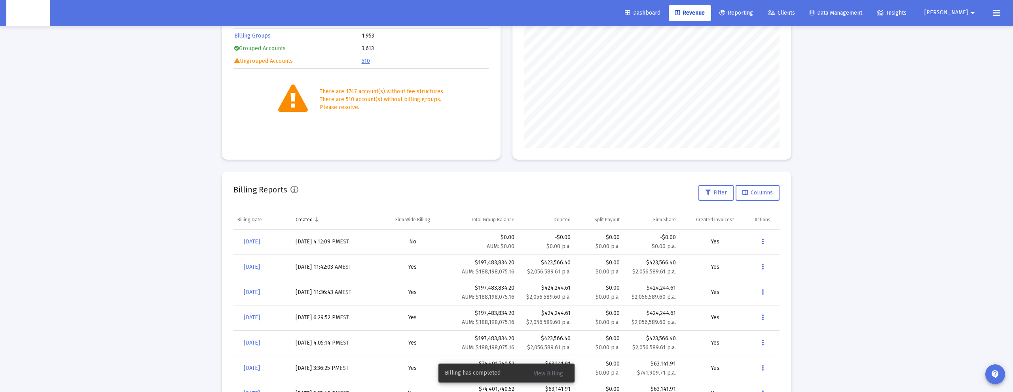
click at [753, 14] on span "Reporting" at bounding box center [736, 12] width 34 height 7
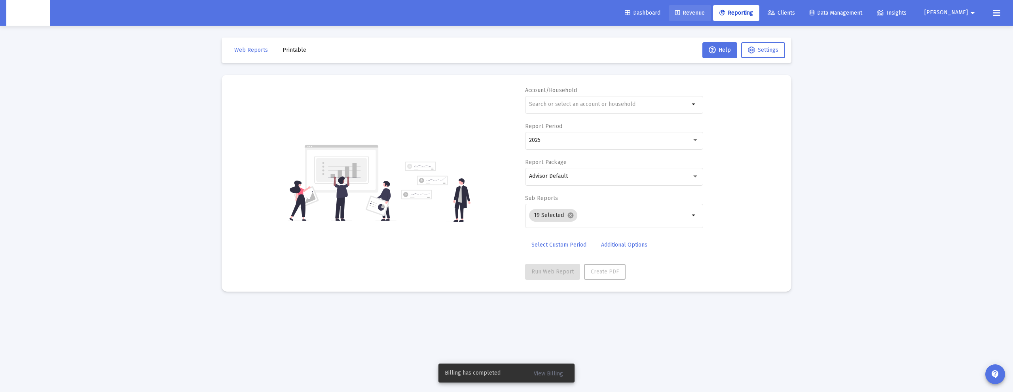
click at [704, 15] on span "Revenue" at bounding box center [690, 12] width 30 height 7
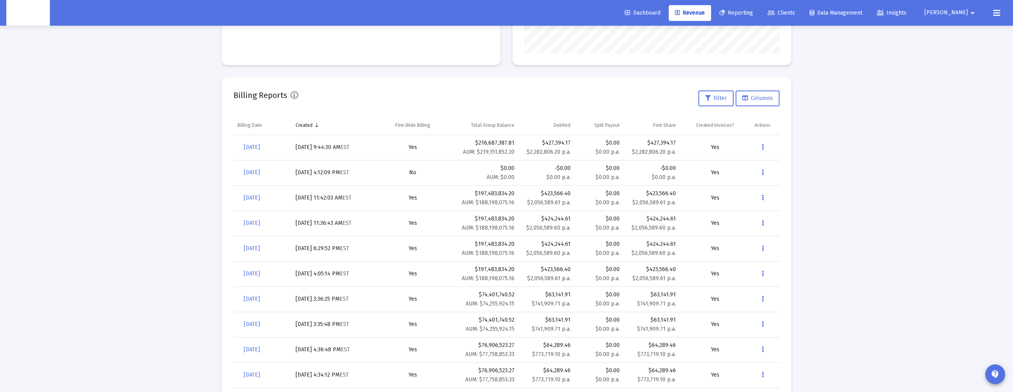
scroll to position [260, 0]
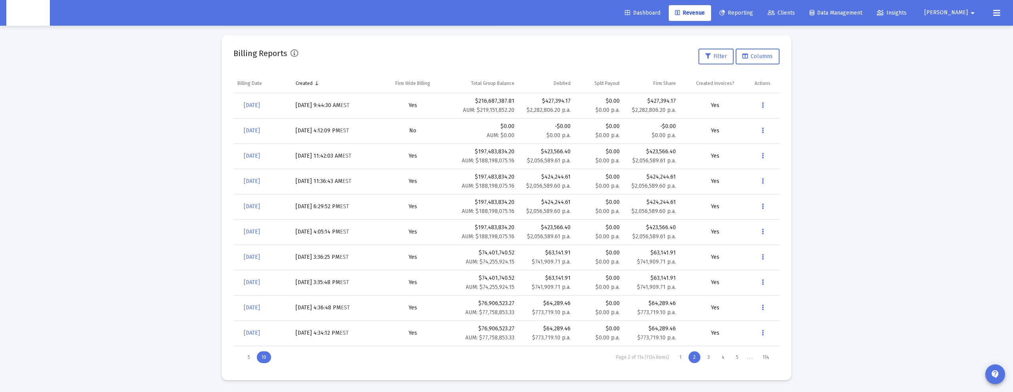
click at [677, 350] on div "5 10 Page 2 of 114 (1134 items) 1 2 3 4 5 . . . 114" at bounding box center [506, 358] width 546 height 22
click at [678, 356] on div "1" at bounding box center [679, 358] width 11 height 12
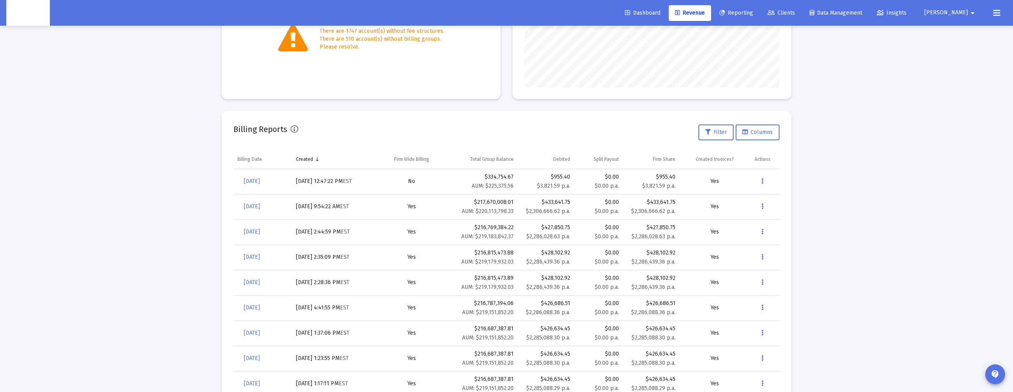
scroll to position [176, 0]
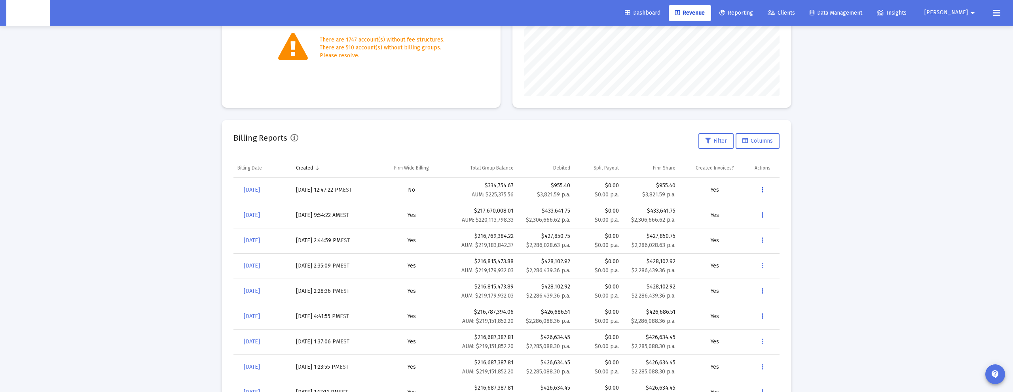
click at [764, 184] on button "Data grid" at bounding box center [762, 190] width 16 height 16
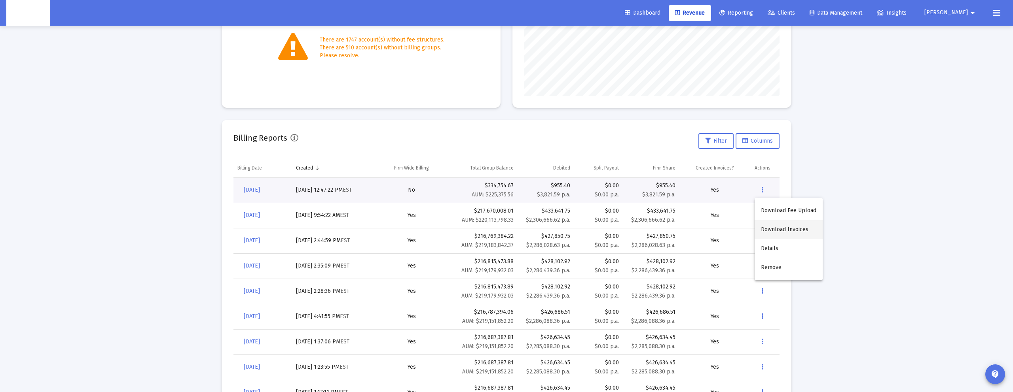
click at [777, 225] on button "Download Invoices" at bounding box center [788, 229] width 68 height 19
click at [260, 187] on span "[DATE]" at bounding box center [252, 190] width 16 height 7
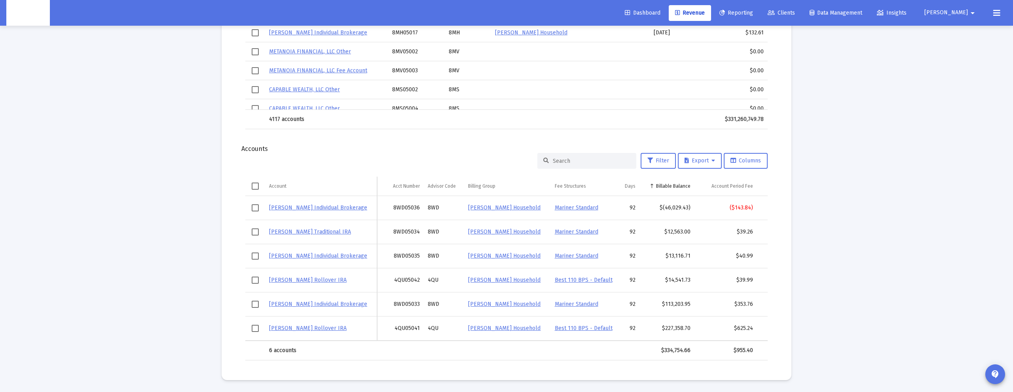
scroll to position [403, 0]
drag, startPoint x: 691, startPoint y: 206, endPoint x: 659, endPoint y: 208, distance: 32.5
click at [659, 208] on td "$(46,029.43)" at bounding box center [666, 208] width 55 height 24
copy div "$(46,029.43)"
drag, startPoint x: 756, startPoint y: 206, endPoint x: 729, endPoint y: 208, distance: 27.3
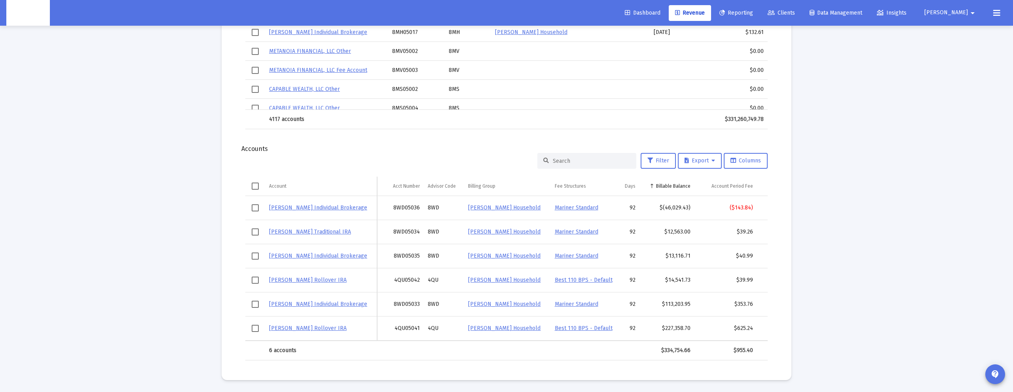
click at [729, 208] on tr "[PERSON_NAME] Individual Brokerage 8WD05036 8WD [PERSON_NAME] Household Mariner…" at bounding box center [535, 208] width 581 height 24
copy div "($143.84)"
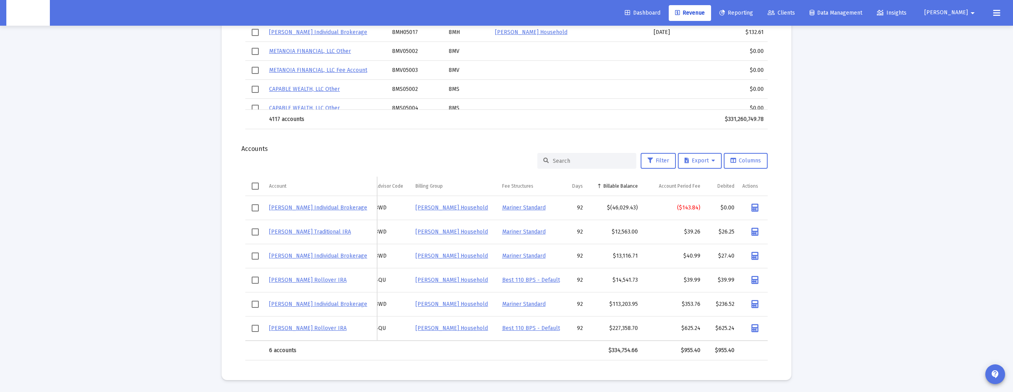
scroll to position [0, 59]
click at [748, 207] on icon "Data grid" at bounding box center [748, 208] width 7 height 8
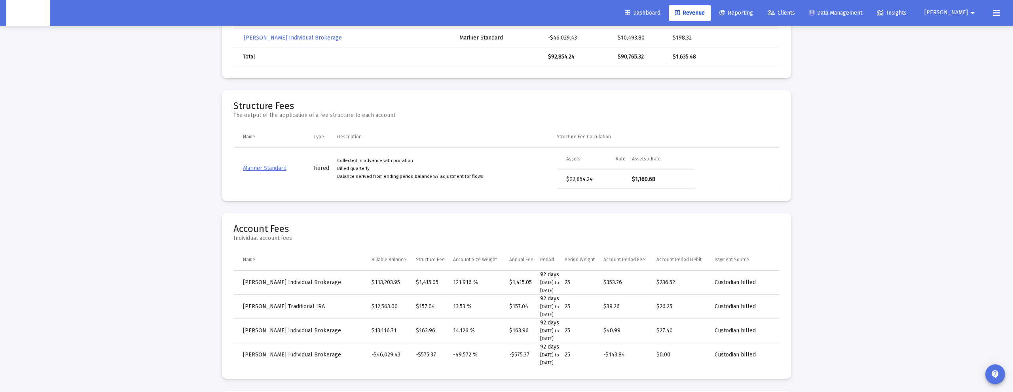
scroll to position [303, 0]
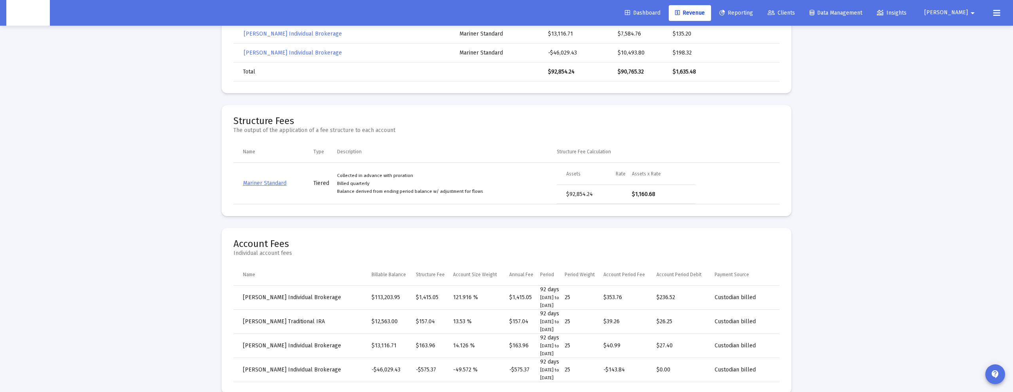
drag, startPoint x: 345, startPoint y: 174, endPoint x: 415, endPoint y: 174, distance: 70.0
click at [415, 174] on td "Collected in advance with proration Billed quarterly Balance derived from endin…" at bounding box center [446, 184] width 219 height 42
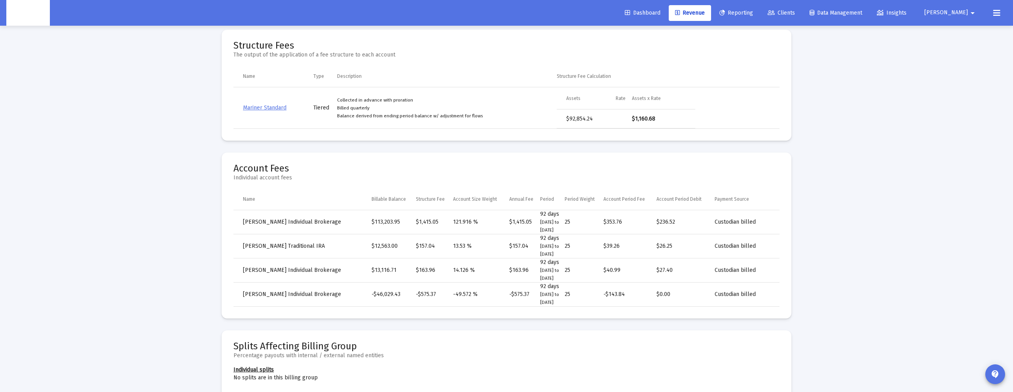
scroll to position [379, 0]
drag, startPoint x: 286, startPoint y: 220, endPoint x: 528, endPoint y: 219, distance: 242.1
click at [528, 219] on tr "[PERSON_NAME] Individual Brokerage $113,203.95 $1,415.05 121.916 % $1,415.05 92…" at bounding box center [506, 223] width 546 height 24
drag, startPoint x: 254, startPoint y: 292, endPoint x: 547, endPoint y: 290, distance: 292.7
click at [547, 290] on tr "[PERSON_NAME] Individual Brokerage -$46,029.43 -$575.37 -49.572 % -$575.37 92 d…" at bounding box center [506, 295] width 546 height 24
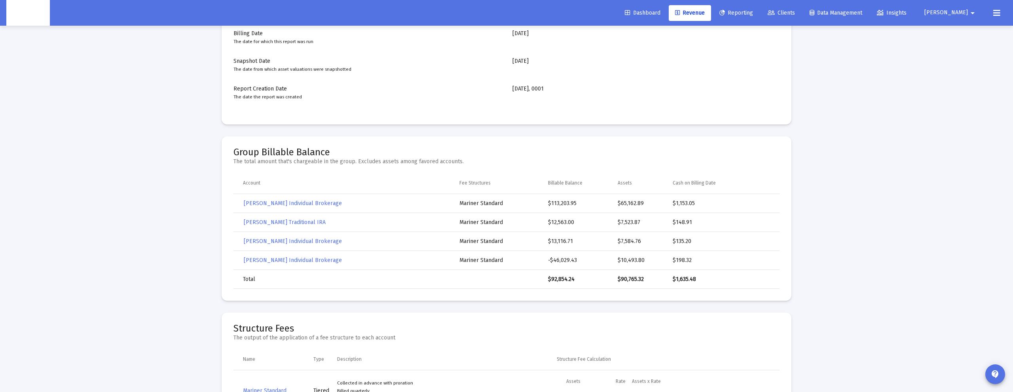
scroll to position [93, 0]
drag, startPoint x: 617, startPoint y: 262, endPoint x: 646, endPoint y: 262, distance: 29.7
click at [646, 262] on tr "[PERSON_NAME] Individual Brokerage Mariner Standard -$46,029.43 $10,493.80 $198…" at bounding box center [506, 263] width 546 height 19
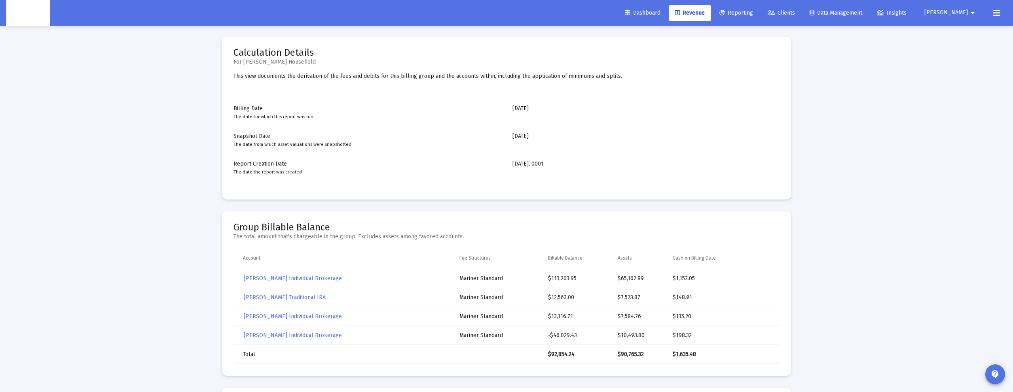
scroll to position [0, 0]
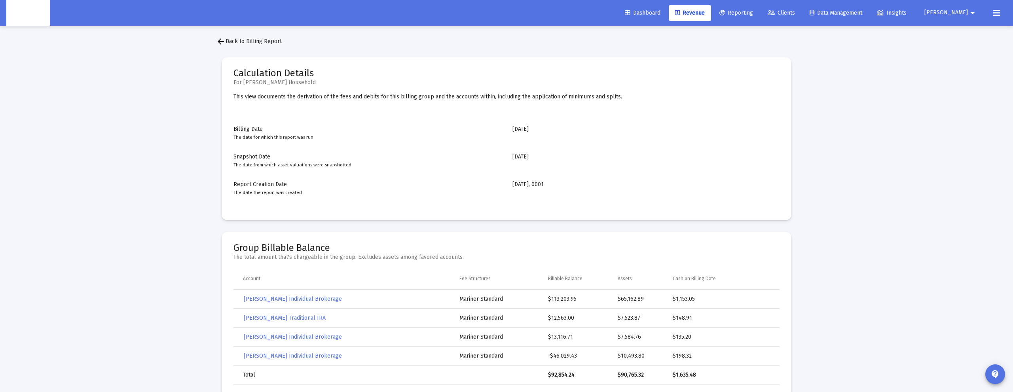
click at [260, 38] on span "arrow_back Back to Billing Report" at bounding box center [249, 41] width 66 height 7
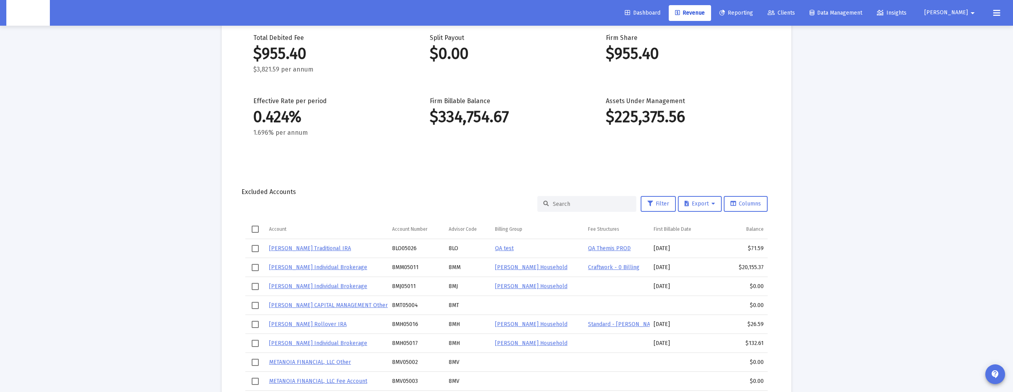
scroll to position [380, 0]
click at [758, 16] on link "Reporting" at bounding box center [736, 13] width 46 height 16
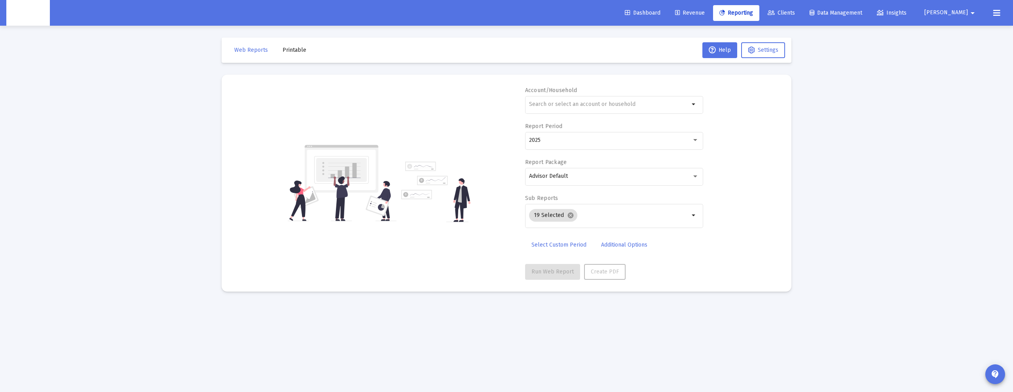
click at [704, 13] on span "Revenue" at bounding box center [690, 12] width 30 height 7
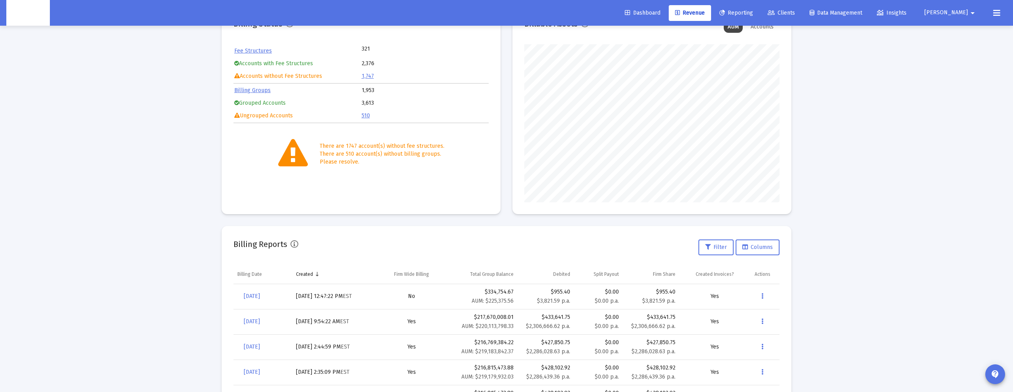
scroll to position [69, 0]
click at [761, 296] on icon "Data grid" at bounding box center [762, 296] width 2 height 9
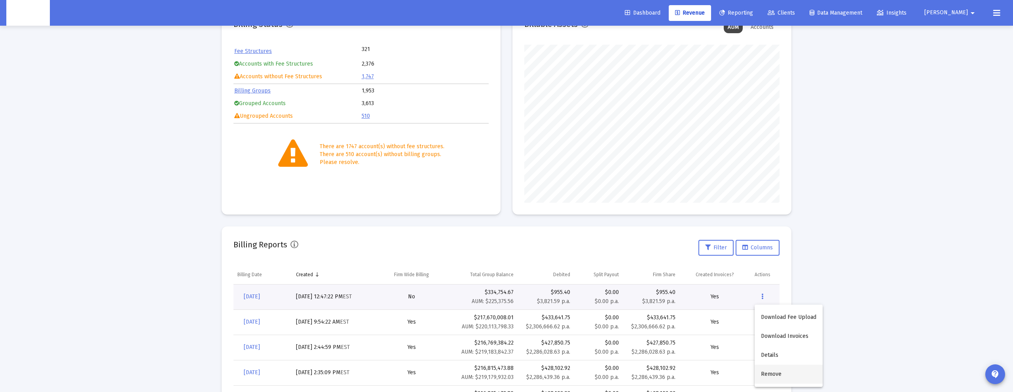
click at [782, 369] on button "Remove" at bounding box center [788, 374] width 68 height 19
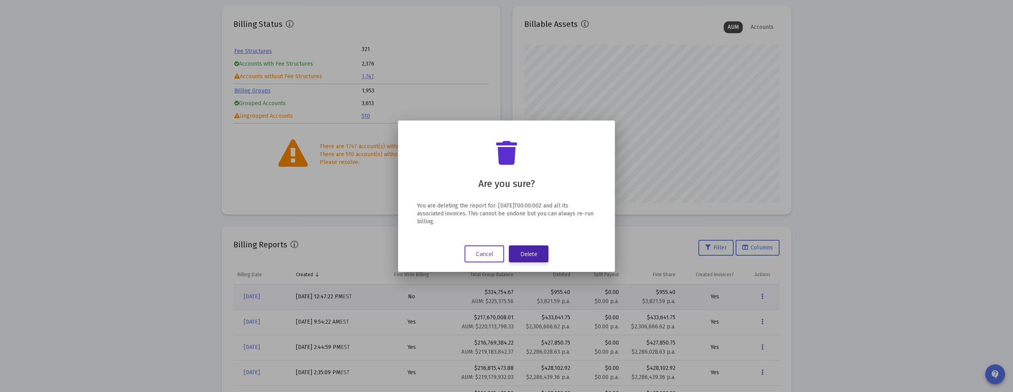
click at [541, 257] on button "Delete" at bounding box center [529, 254] width 40 height 17
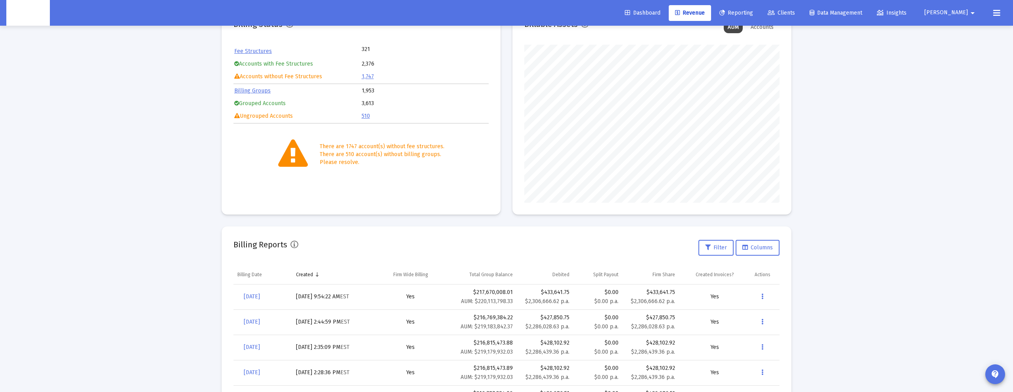
click at [704, 14] on span "Revenue" at bounding box center [690, 12] width 30 height 7
